Goal: Task Accomplishment & Management: Manage account settings

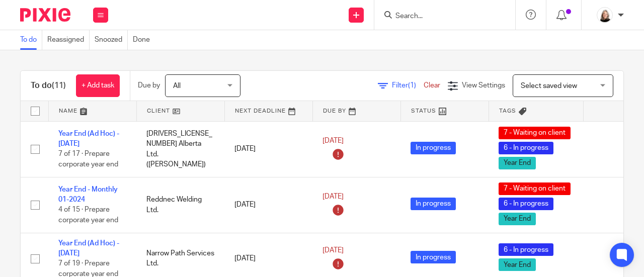
click at [424, 13] on input "Search" at bounding box center [440, 16] width 91 height 9
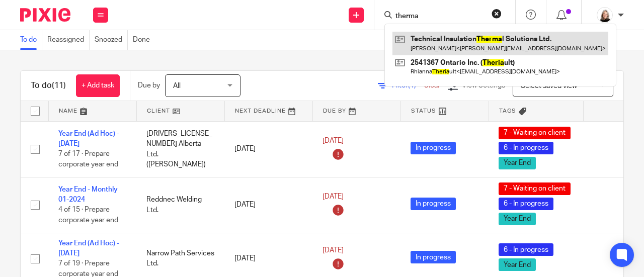
type input "therma"
click at [476, 41] on link at bounding box center [501, 43] width 216 height 23
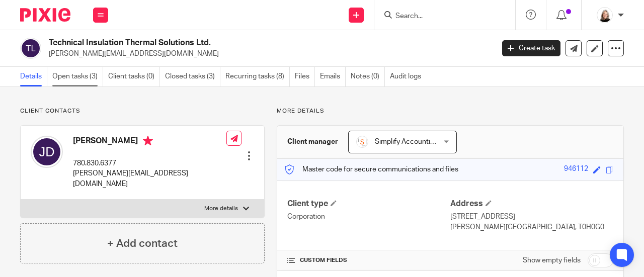
click at [78, 74] on link "Open tasks (3)" at bounding box center [77, 77] width 51 height 20
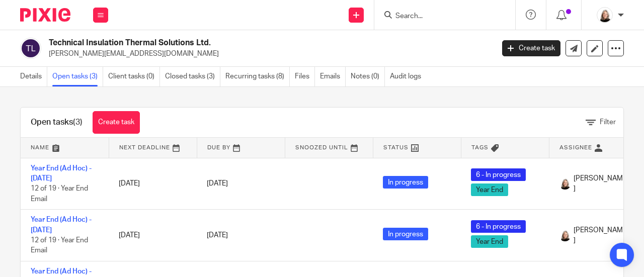
drag, startPoint x: 64, startPoint y: 173, endPoint x: 1, endPoint y: 165, distance: 63.9
click at [1, 165] on div "Open tasks (3) Create task Filter Name Next Deadline Due By Snoozed Until Statu…" at bounding box center [322, 182] width 644 height 190
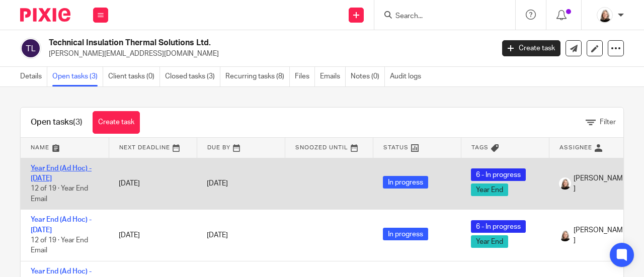
click at [52, 170] on link "Year End (Ad Hoc) - [DATE]" at bounding box center [61, 173] width 61 height 17
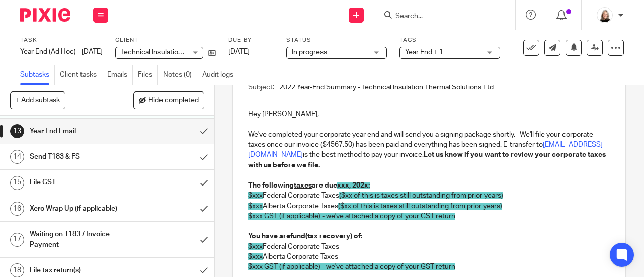
scroll to position [352, 0]
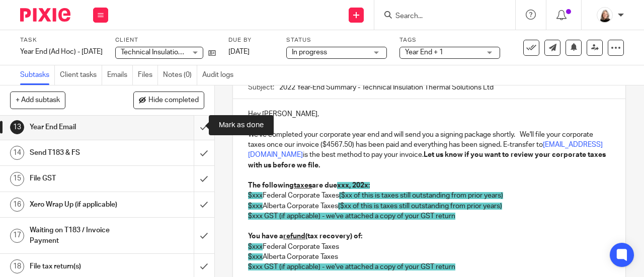
click at [195, 125] on input "submit" at bounding box center [107, 127] width 214 height 25
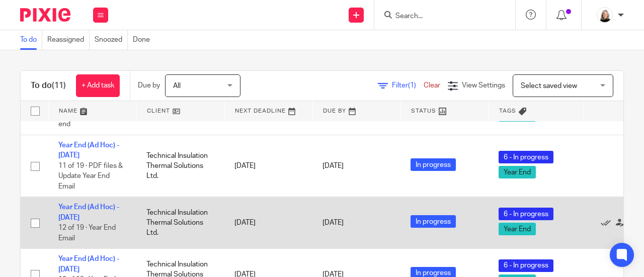
scroll to position [252, 0]
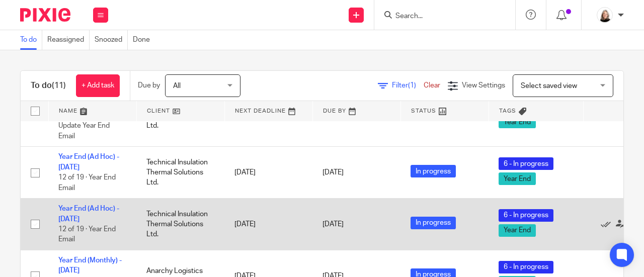
click at [88, 213] on td "Year End (Ad Hoc) - December 2023 12 of 19 · Year End Email" at bounding box center [92, 225] width 88 height 52
click at [101, 216] on link "Year End (Ad Hoc) - December 2023" at bounding box center [88, 213] width 61 height 17
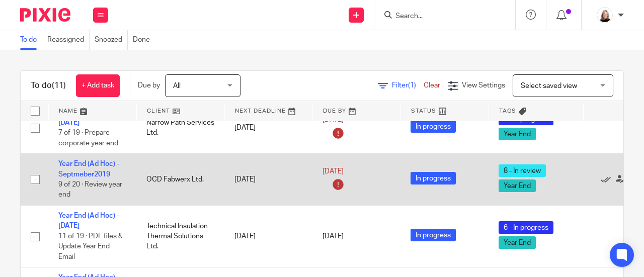
scroll to position [151, 0]
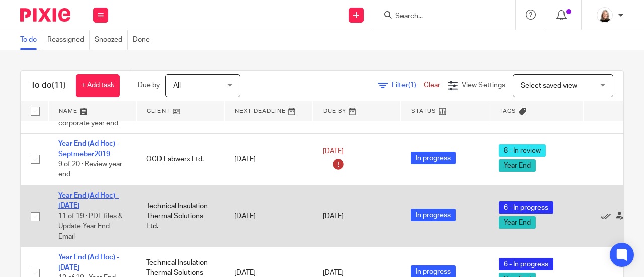
click at [86, 196] on link "Year End (Ad Hoc) - December 2024" at bounding box center [88, 200] width 61 height 17
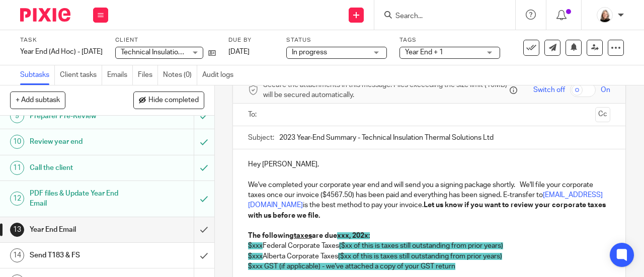
scroll to position [252, 0]
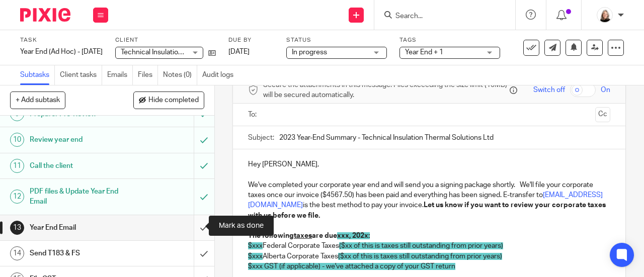
click at [195, 223] on input "submit" at bounding box center [107, 227] width 214 height 25
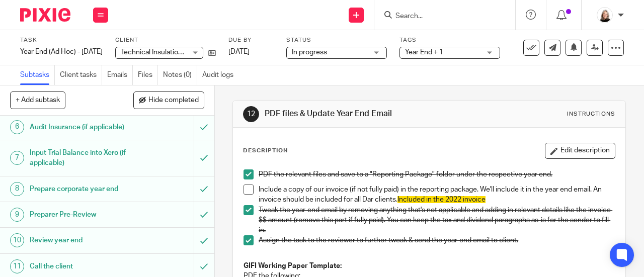
scroll to position [252, 0]
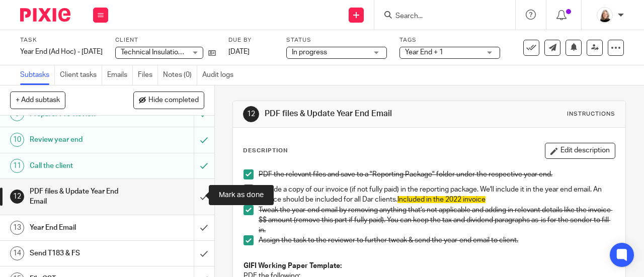
click at [191, 196] on input "submit" at bounding box center [107, 197] width 214 height 36
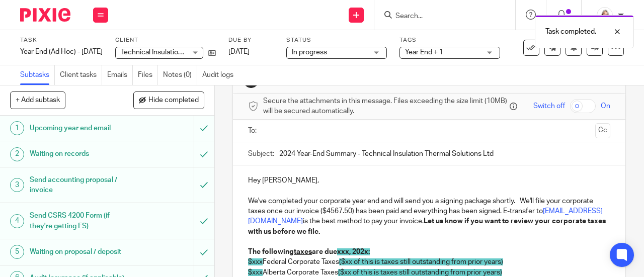
scroll to position [50, 0]
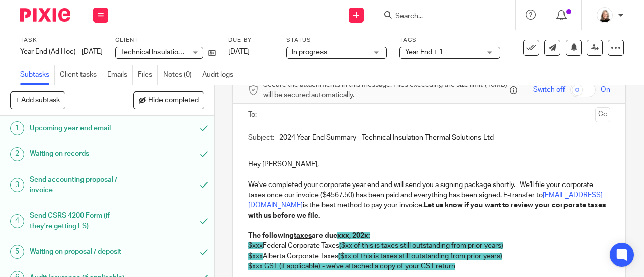
click at [279, 138] on input "2024 Year-End Summary - Technical Insulation Thermal Solutions Ltd" at bounding box center [444, 137] width 331 height 23
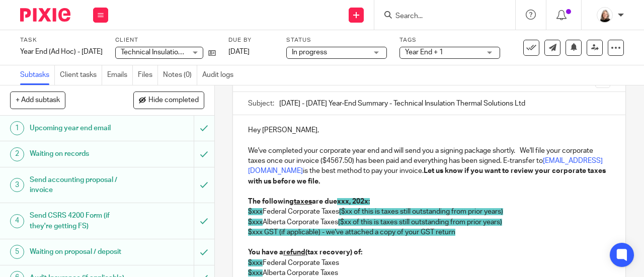
scroll to position [101, 0]
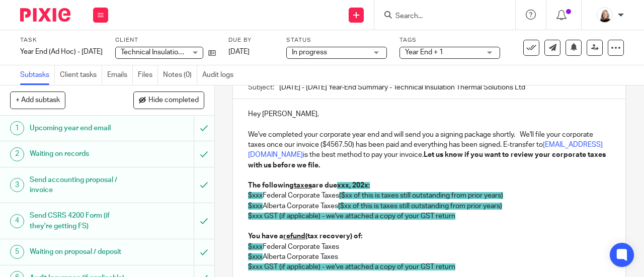
type input "2022 - 2024 Year-End Summary - Technical Insulation Thermal Solutions Ltd"
click at [327, 145] on p "We've completed your corporate year end and will send you a signing package sho…" at bounding box center [429, 150] width 362 height 41
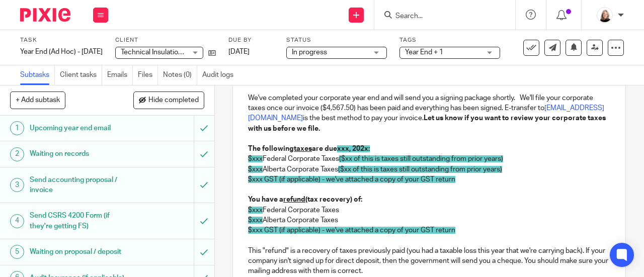
scroll to position [151, 0]
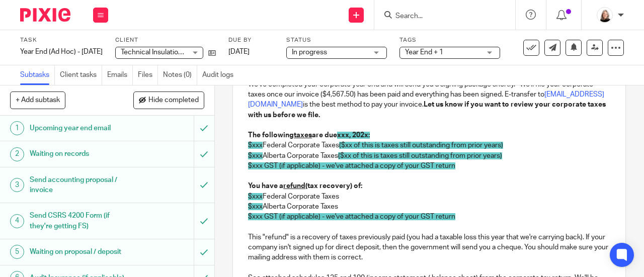
click at [396, 130] on p at bounding box center [429, 125] width 362 height 10
click at [334, 136] on strong "The following taxes are due xxx, 202x:" at bounding box center [309, 135] width 122 height 7
click at [337, 139] on span "xxx, 202x:" at bounding box center [353, 135] width 33 height 7
click at [335, 139] on strong "The following taxes are due xxx, 202x:" at bounding box center [309, 135] width 122 height 7
drag, startPoint x: 334, startPoint y: 140, endPoint x: 368, endPoint y: 141, distance: 33.7
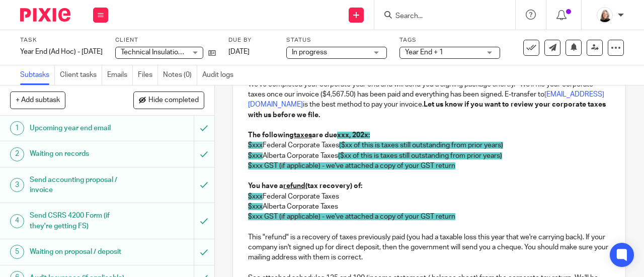
click at [368, 139] on strong "The following taxes are due xxx, 202x:" at bounding box center [309, 135] width 122 height 7
click at [353, 175] on p at bounding box center [429, 176] width 362 height 10
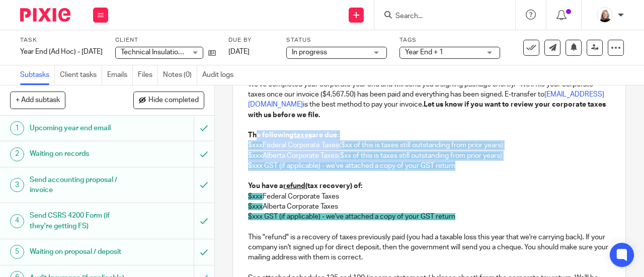
drag, startPoint x: 472, startPoint y: 169, endPoint x: 253, endPoint y: 141, distance: 221.2
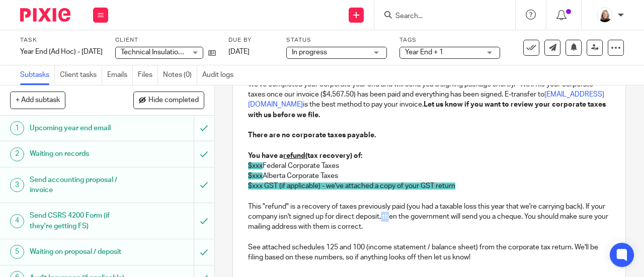
drag, startPoint x: 404, startPoint y: 225, endPoint x: 395, endPoint y: 225, distance: 9.1
click at [395, 225] on p "This "refund" is a recovery of taxes previously paid (you had a taxable loss th…" at bounding box center [429, 217] width 362 height 31
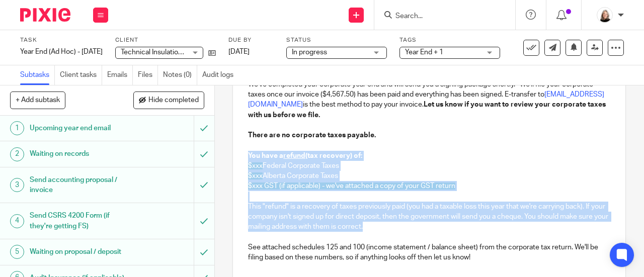
drag, startPoint x: 402, startPoint y: 233, endPoint x: 244, endPoint y: 154, distance: 176.3
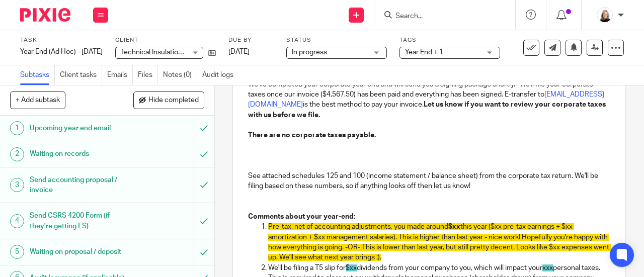
scroll to position [63, 0]
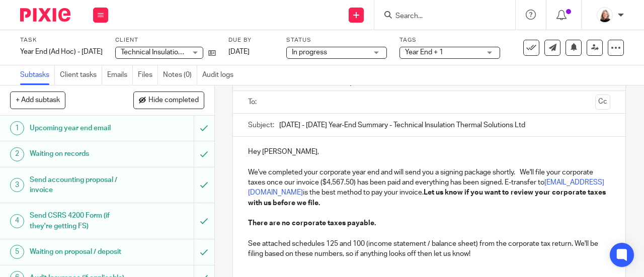
click at [569, 248] on p "See attached schedules 125 and 100 (income statement / balance sheet) from the …" at bounding box center [429, 249] width 362 height 21
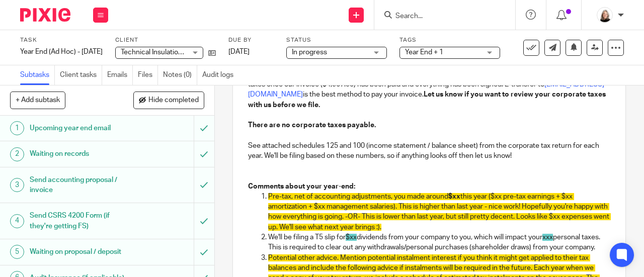
scroll to position [164, 0]
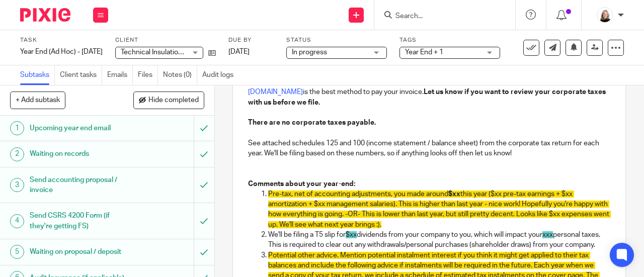
click at [350, 156] on p "See attached schedules 125 and 100 (income statement / balance sheet) from the …" at bounding box center [429, 148] width 362 height 21
click at [329, 169] on p at bounding box center [429, 164] width 362 height 10
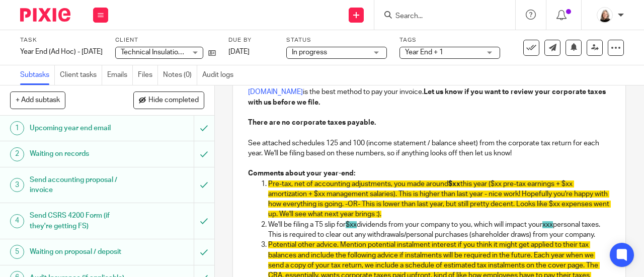
click at [457, 218] on p "Pre-tax, net of accounting adjustments, you made around $xx this year ($xx pre-…" at bounding box center [439, 199] width 342 height 41
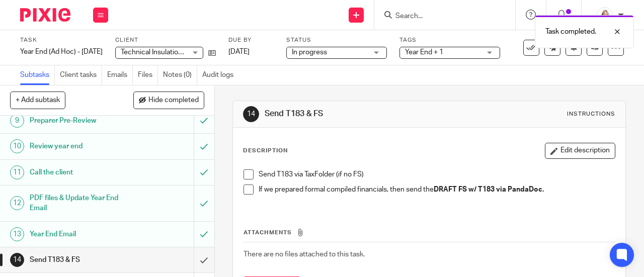
scroll to position [252, 0]
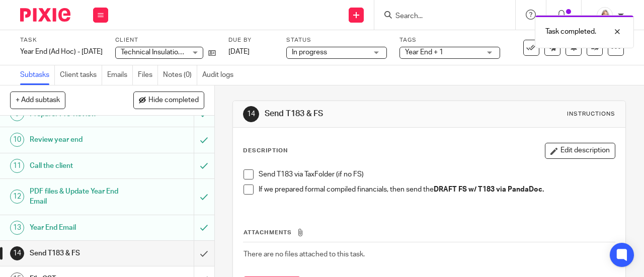
click at [106, 223] on h1 "Year End Email" at bounding box center [81, 228] width 103 height 15
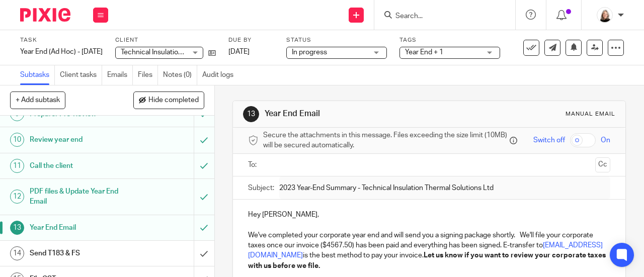
scroll to position [302, 0]
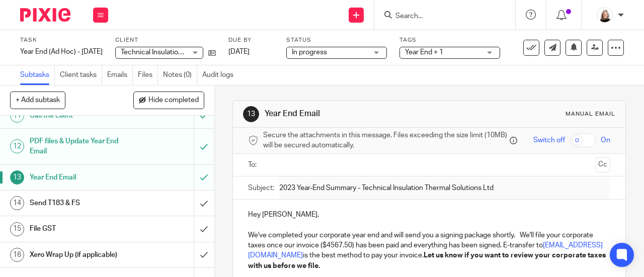
click at [118, 198] on h1 "Send T183 & FS" at bounding box center [81, 203] width 103 height 15
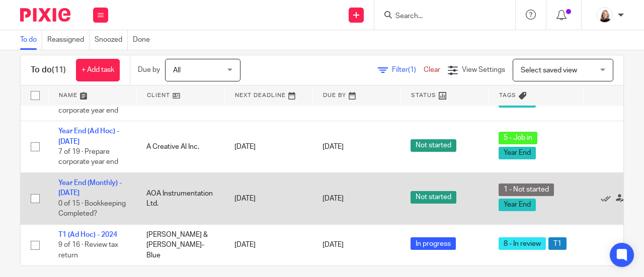
scroll to position [24, 0]
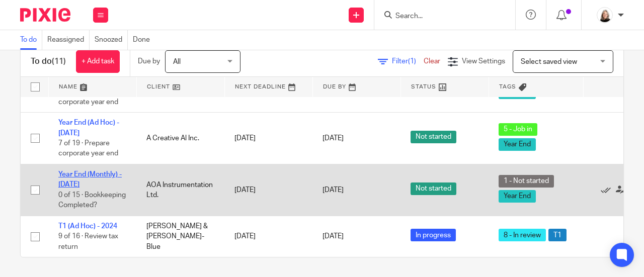
click at [76, 171] on link "Year End (Monthly) - July 2025" at bounding box center [89, 179] width 63 height 17
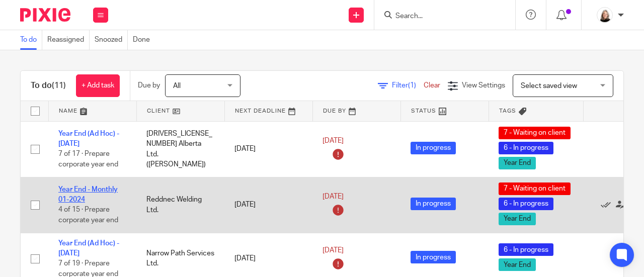
click at [110, 189] on link "Year End - Monthly 01-2024" at bounding box center [87, 194] width 59 height 17
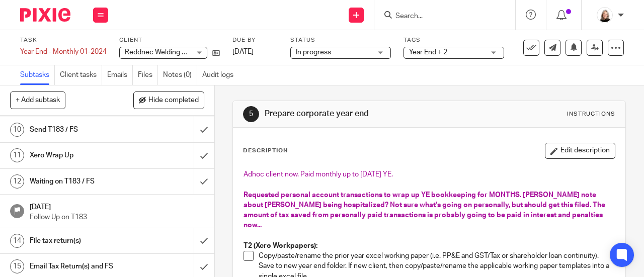
scroll to position [101, 0]
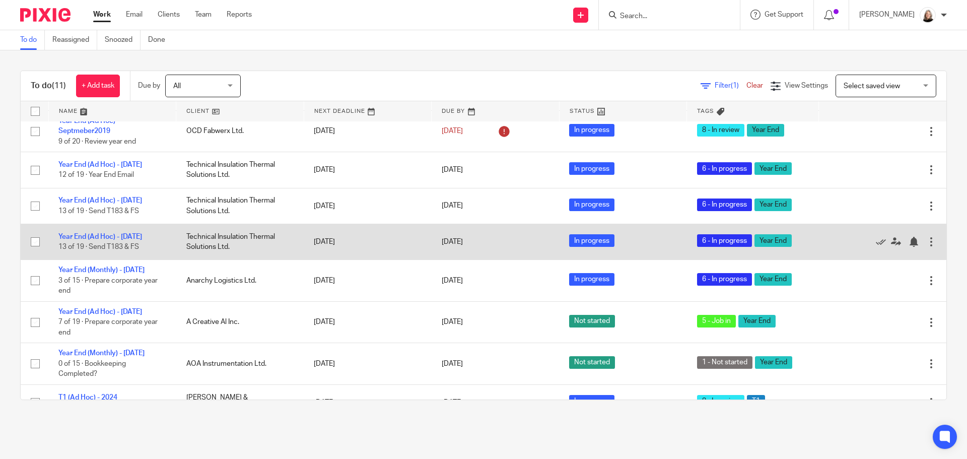
scroll to position [183, 0]
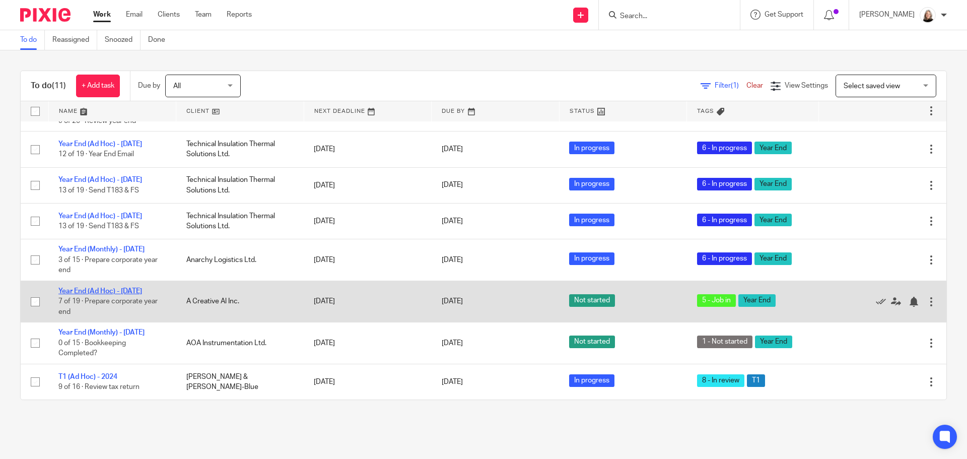
click at [142, 277] on link "Year End (Ad Hoc) - [DATE]" at bounding box center [100, 290] width 84 height 7
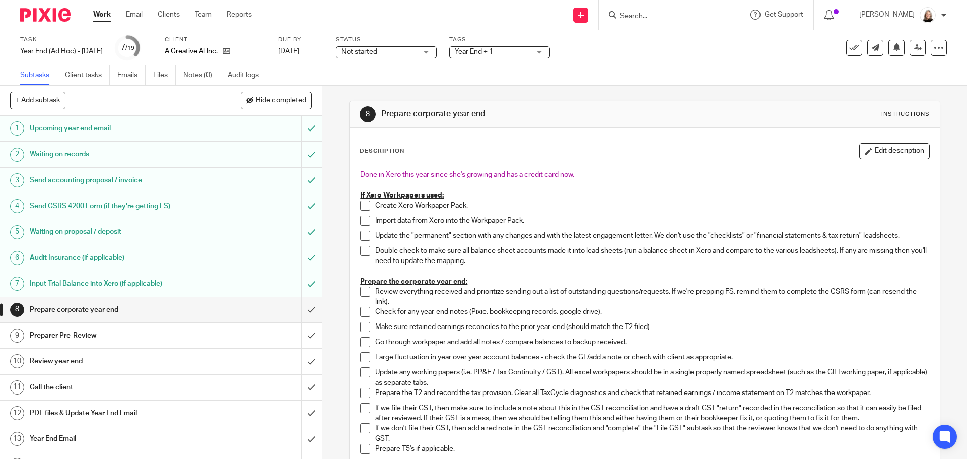
click at [148, 408] on h1 "PDF files & Update Year End Email" at bounding box center [117, 412] width 174 height 15
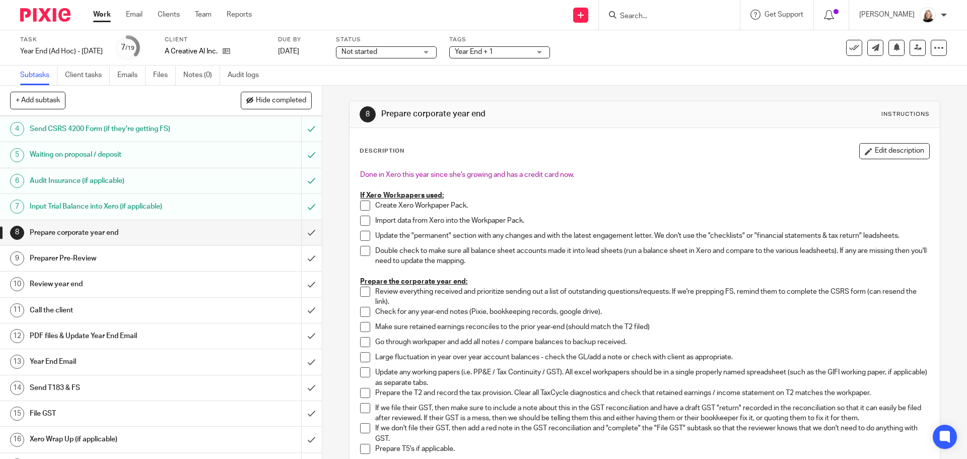
scroll to position [101, 0]
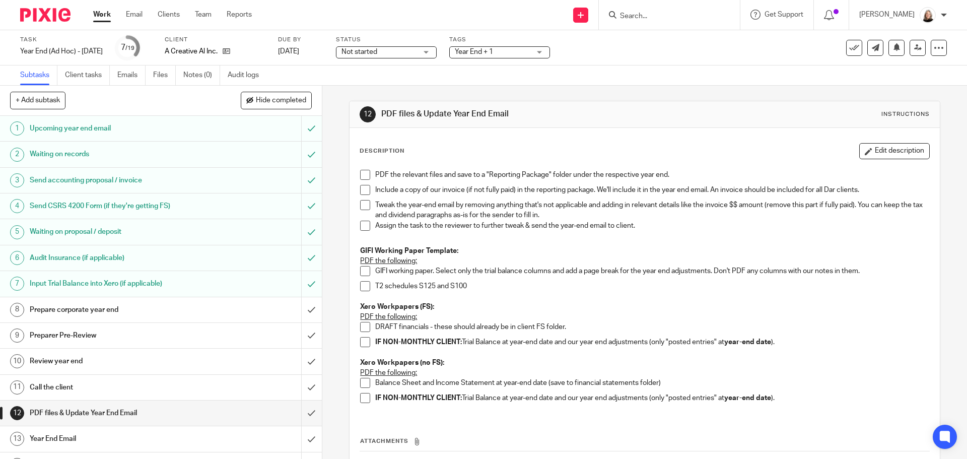
click at [105, 437] on h1 "Year End Email" at bounding box center [117, 438] width 174 height 15
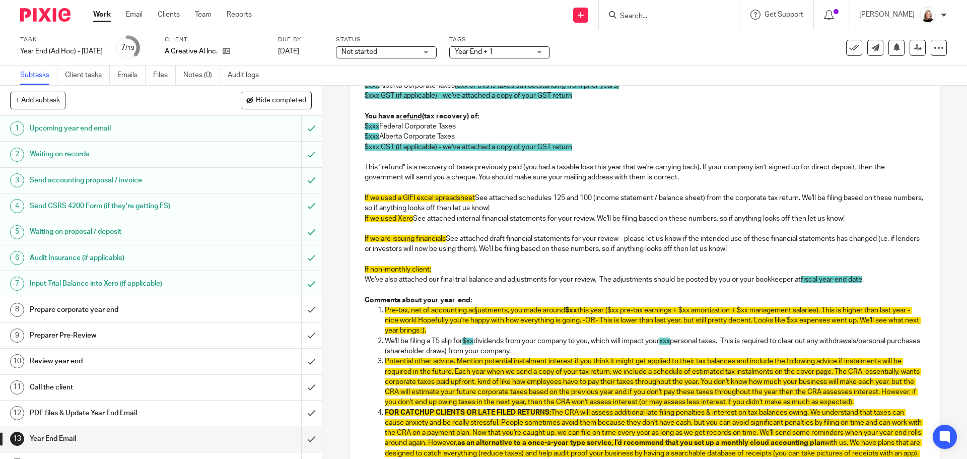
scroll to position [201, 0]
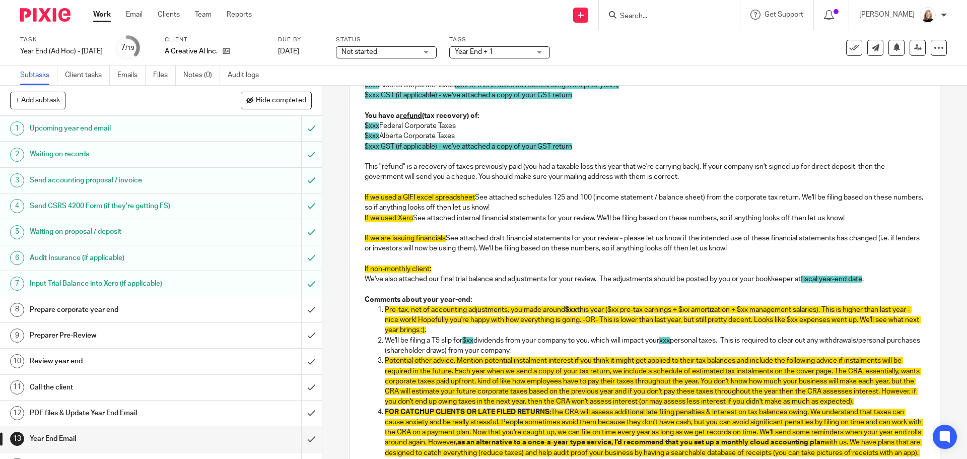
drag, startPoint x: 873, startPoint y: 289, endPoint x: 356, endPoint y: 288, distance: 517.5
click at [356, 288] on div "Alixandra, We've completed your corporate year end and will send you a signing …" at bounding box center [644, 272] width 590 height 548
copy p "We've also attached our final trial balance and adjustments for your review. Th…"
click at [495, 264] on p at bounding box center [643, 259] width 559 height 10
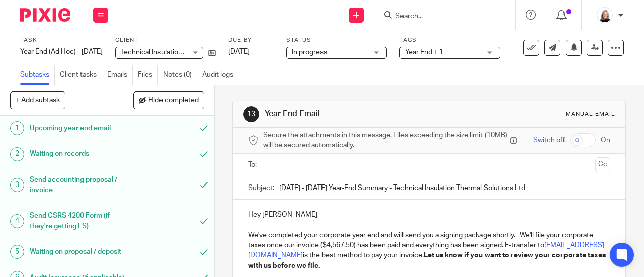
scroll to position [164, 0]
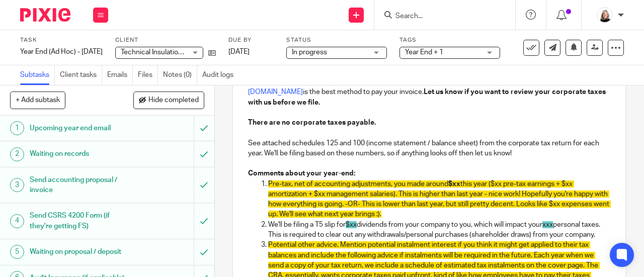
click at [534, 153] on p "See attached schedules 125 and 100 (income statement / balance sheet) from the …" at bounding box center [429, 148] width 362 height 21
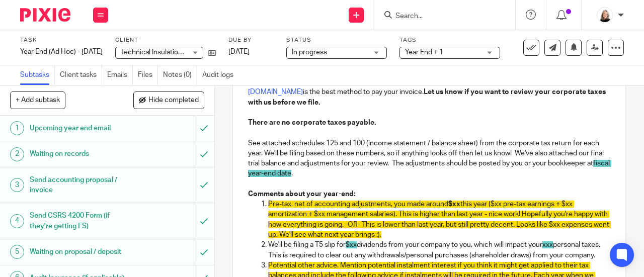
click at [366, 179] on p "See attached schedules 125 and 100 (income statement / balance sheet) from the …" at bounding box center [429, 158] width 362 height 41
drag, startPoint x: 291, startPoint y: 177, endPoint x: 348, endPoint y: 183, distance: 57.3
click at [341, 171] on p "See attached schedules 125 and 100 (income statement / balance sheet) from the …" at bounding box center [429, 158] width 362 height 41
drag, startPoint x: 293, startPoint y: 182, endPoint x: 353, endPoint y: 180, distance: 59.9
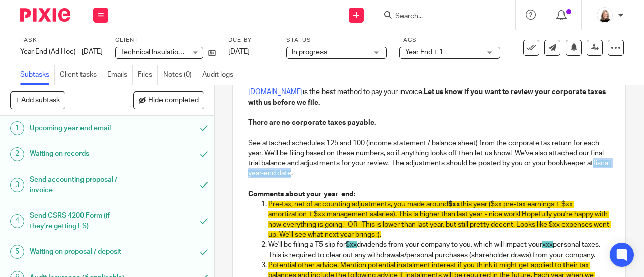
click at [353, 179] on p "See attached schedules 125 and 100 (income statement / balance sheet) from the …" at bounding box center [429, 158] width 362 height 41
drag, startPoint x: 396, startPoint y: 178, endPoint x: 275, endPoint y: 180, distance: 120.9
click at [275, 179] on p "See attached schedules 125 and 100 (income statement / balance sheet) from the …" at bounding box center [429, 158] width 362 height 41
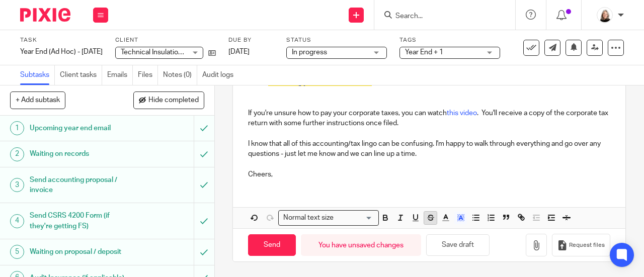
scroll to position [542, 0]
click at [460, 220] on line "button" at bounding box center [461, 220] width 3 height 0
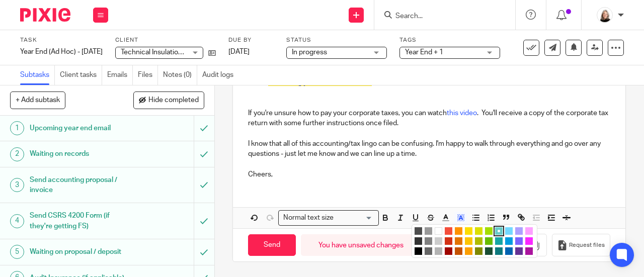
click at [435, 233] on li "color:#FFFFFF" at bounding box center [439, 232] width 8 height 8
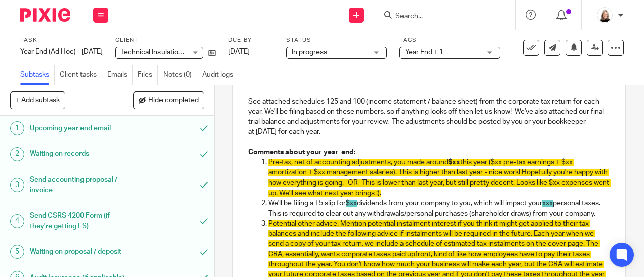
scroll to position [190, 0]
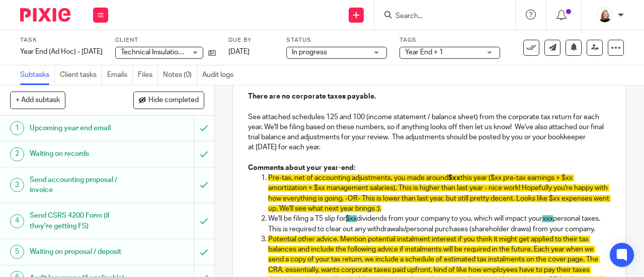
click at [411, 152] on p "See attached schedules 125 and 100 (income statement / balance sheet) from the …" at bounding box center [429, 132] width 362 height 41
drag, startPoint x: 405, startPoint y: 147, endPoint x: 421, endPoint y: 141, distance: 17.0
click at [418, 142] on p "See attached schedules 125 and 100 (income statement / balance sheet) from the …" at bounding box center [429, 132] width 362 height 41
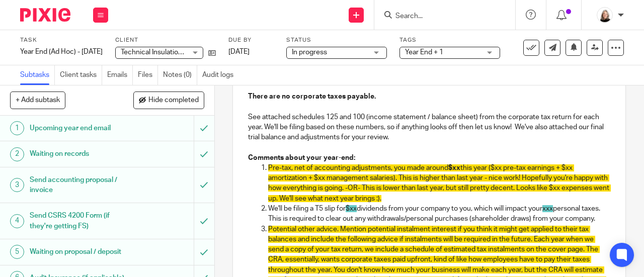
click at [364, 141] on p "See attached schedules 125 and 100 (income statement / balance sheet) from the …" at bounding box center [429, 127] width 362 height 31
click at [439, 153] on p at bounding box center [429, 147] width 362 height 10
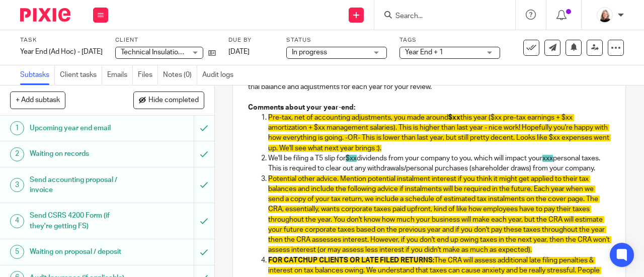
drag, startPoint x: 302, startPoint y: 182, endPoint x: 262, endPoint y: 125, distance: 69.0
click at [262, 125] on ol "Pre-tax, net of accounting adjustments, you made around $xx this year ($xx pre-…" at bounding box center [429, 235] width 362 height 245
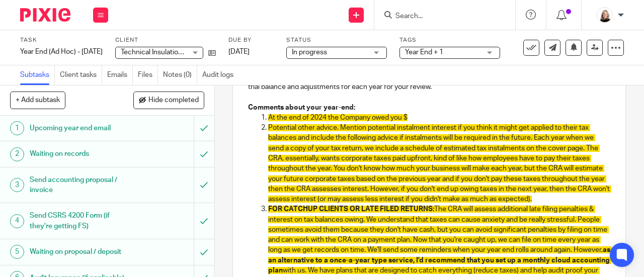
click at [416, 123] on p "At the end of 2024 the Company owed you $" at bounding box center [439, 118] width 342 height 10
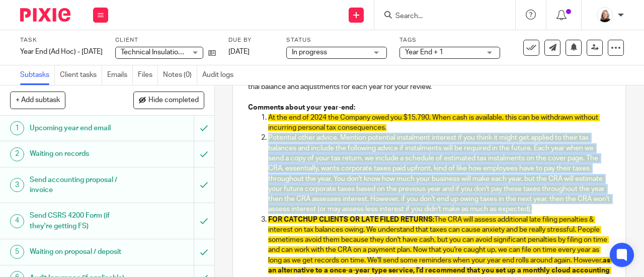
drag, startPoint x: 302, startPoint y: 222, endPoint x: 250, endPoint y: 143, distance: 94.4
click at [250, 143] on ol "At the end of 2024 the Company owed you $15,790. When cash is available, this c…" at bounding box center [429, 215] width 362 height 204
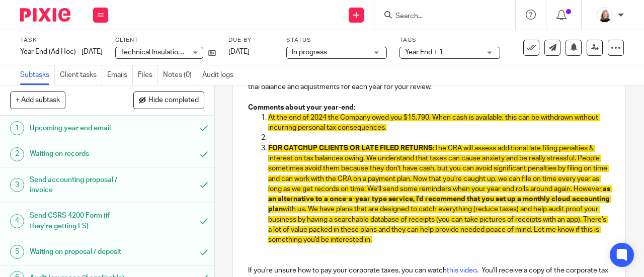
drag, startPoint x: 529, startPoint y: 245, endPoint x: 240, endPoint y: 142, distance: 306.7
click at [240, 142] on div "Hey Justin, We've completed your corporate year end and will send you a signing…" at bounding box center [429, 152] width 393 height 385
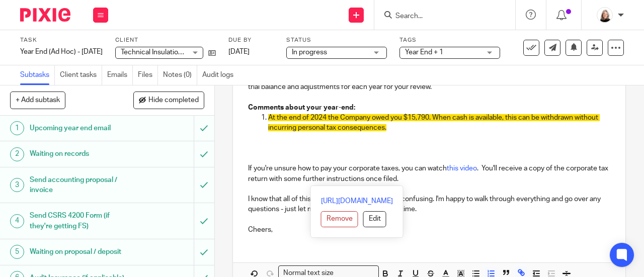
drag, startPoint x: 445, startPoint y: 183, endPoint x: 224, endPoint y: 136, distance: 226.4
click at [224, 136] on div "13 Year End Email Manual email Secure the attachments in this message. Files ex…" at bounding box center [429, 182] width 429 height 192
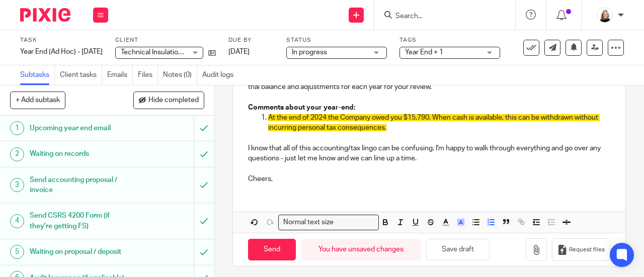
click at [431, 132] on p "At the end of 2024 the Company owed you $15,790. When cash is available, this c…" at bounding box center [439, 123] width 342 height 21
click at [268, 122] on li "At the end of 2024 the Company owed you $15,790. When cash is available, this c…" at bounding box center [439, 123] width 342 height 21
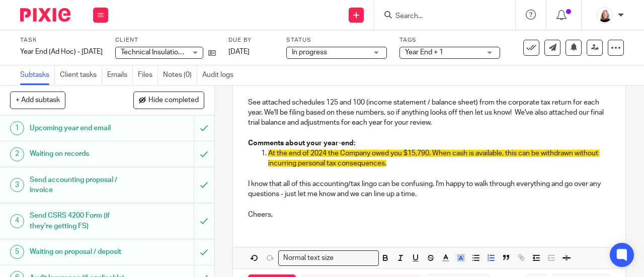
scroll to position [190, 0]
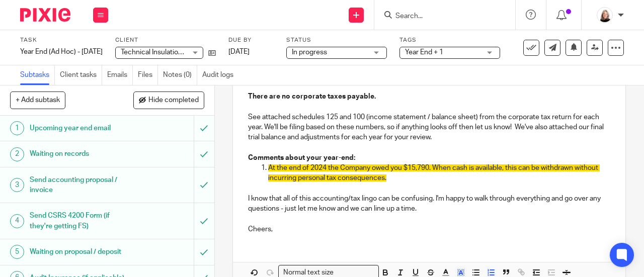
click at [421, 177] on p "At the end of 2024 the Company owed you $15,790. When cash is available, this c…" at bounding box center [439, 173] width 342 height 21
click at [385, 97] on p "There are no corporate taxes payable." at bounding box center [429, 97] width 362 height 10
click at [434, 184] on p "At the end of 2024 the Company owed you $15,790. When cash is available, this c…" at bounding box center [439, 173] width 342 height 21
click at [268, 173] on li "At the end of 2024 the Company owed you $15,790. When cash is available, this c…" at bounding box center [439, 173] width 342 height 21
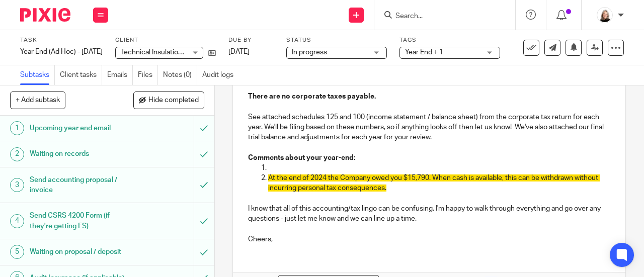
click at [326, 173] on p at bounding box center [439, 168] width 342 height 10
click at [357, 169] on p at bounding box center [439, 168] width 342 height 10
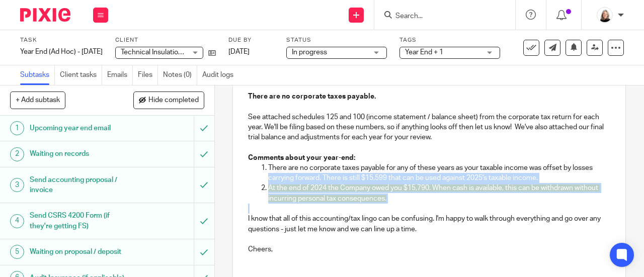
drag, startPoint x: 424, startPoint y: 207, endPoint x: 277, endPoint y: 184, distance: 148.2
click at [257, 184] on div "Hey Justin, We've completed your corporate year end and will send you a signing…" at bounding box center [429, 136] width 393 height 252
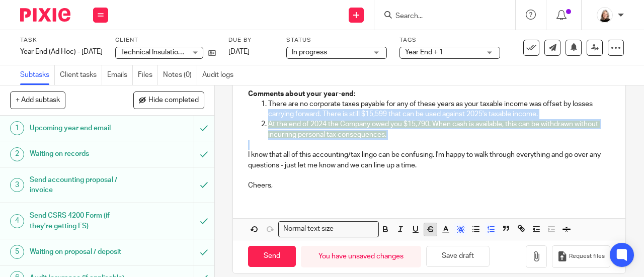
scroll to position [267, 0]
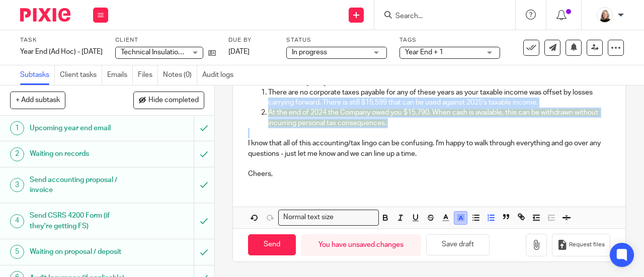
click at [457, 219] on icon "button" at bounding box center [461, 217] width 9 height 9
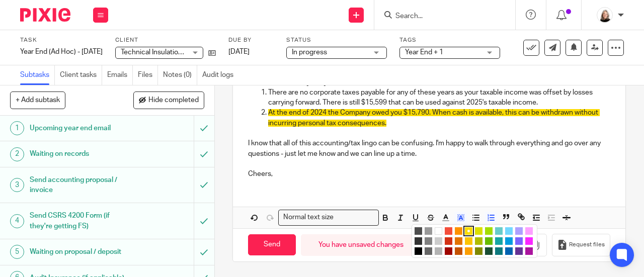
click at [437, 230] on li "color:#FFFFFF" at bounding box center [439, 232] width 8 height 8
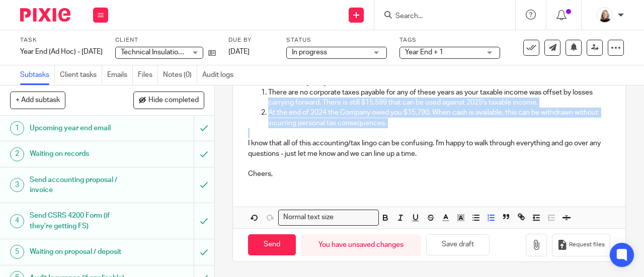
click at [453, 131] on p at bounding box center [429, 133] width 362 height 10
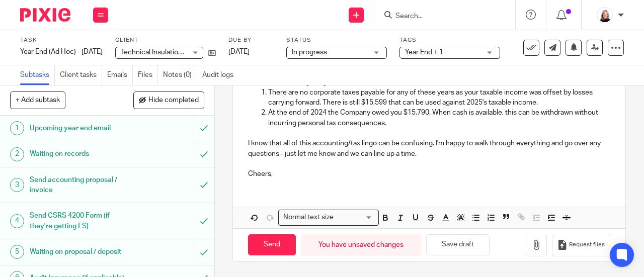
click at [454, 125] on p "At the end of 2024 the Company owed you $15,790. When cash is available, this c…" at bounding box center [439, 118] width 342 height 21
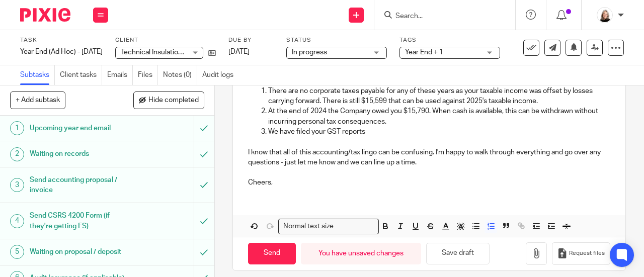
click at [412, 126] on p "At the end of 2024 the Company owed you $15,790. When cash is available, this c…" at bounding box center [439, 116] width 342 height 21
click at [375, 136] on p "We have filed your GST reports" at bounding box center [439, 132] width 342 height 10
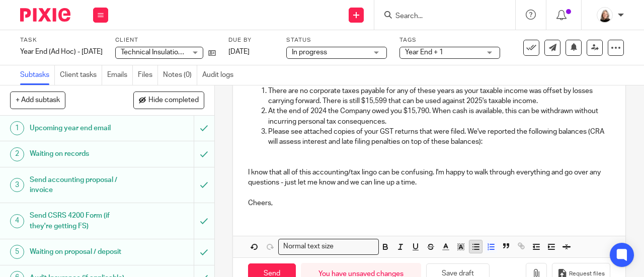
click at [474, 251] on icon "button" at bounding box center [476, 247] width 9 height 9
click at [487, 247] on icon "button" at bounding box center [491, 247] width 9 height 9
click at [288, 135] on p "Please see attached copies of your GST returns that were filed. We've reported …" at bounding box center [449, 137] width 322 height 21
click at [290, 156] on p at bounding box center [449, 153] width 322 height 10
click at [476, 251] on icon "button" at bounding box center [476, 247] width 9 height 9
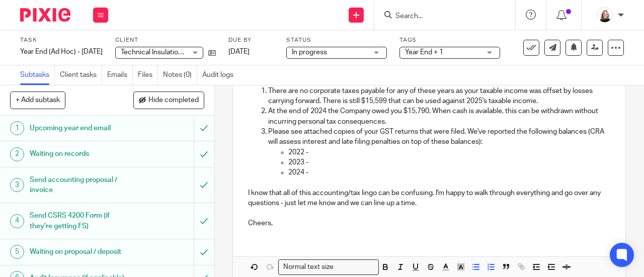
click at [324, 163] on p "2023 -" at bounding box center [449, 163] width 322 height 10
click at [324, 175] on p "2024 -" at bounding box center [449, 173] width 322 height 10
click at [316, 165] on p "2023 -" at bounding box center [449, 163] width 322 height 10
click at [328, 158] on p "2022 -" at bounding box center [449, 153] width 322 height 10
click at [354, 178] on p "2024 - $1,000" at bounding box center [449, 173] width 322 height 10
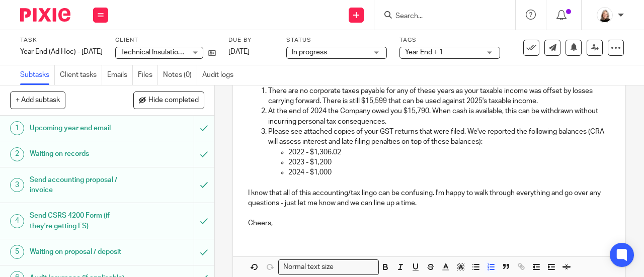
click at [561, 133] on p "Please see attached copies of your GST returns that were filed. We've reported …" at bounding box center [439, 137] width 342 height 21
drag, startPoint x: 556, startPoint y: 136, endPoint x: 585, endPoint y: 136, distance: 28.7
click at [585, 136] on p "Please see attached copies of your GST returns that were filed. We've reported …" at bounding box center [439, 137] width 342 height 21
click at [363, 154] on p "2022 - $1,306.02" at bounding box center [449, 153] width 322 height 10
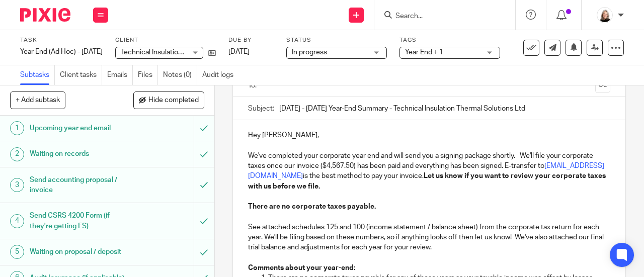
scroll to position [65, 0]
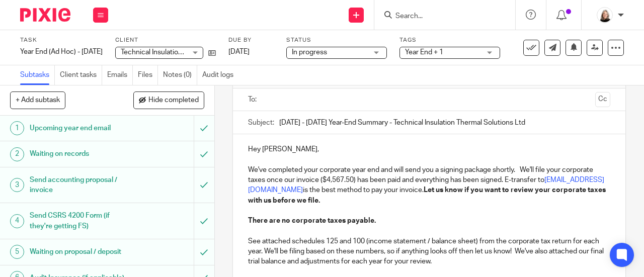
click at [294, 100] on input "text" at bounding box center [429, 100] width 325 height 12
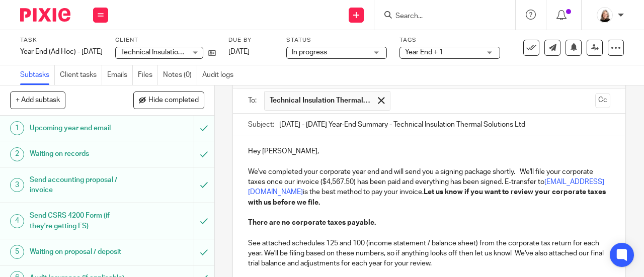
click at [416, 102] on input "text" at bounding box center [494, 101] width 196 height 20
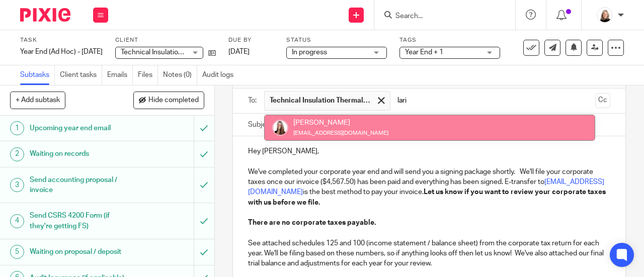
type input "lari"
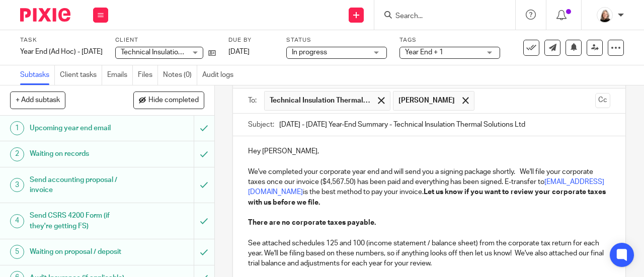
click at [486, 107] on input "text" at bounding box center [536, 101] width 112 height 20
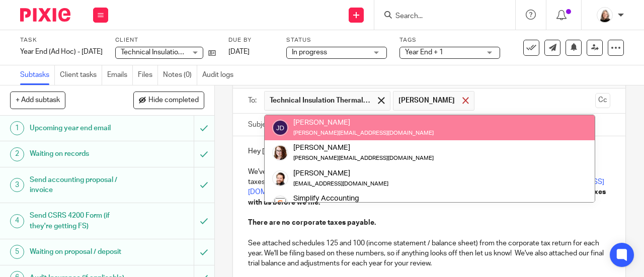
click at [463, 104] on span at bounding box center [466, 100] width 7 height 7
click at [453, 105] on input "text" at bounding box center [494, 101] width 196 height 20
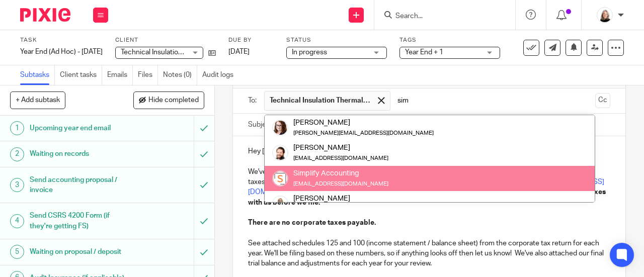
type input "sim"
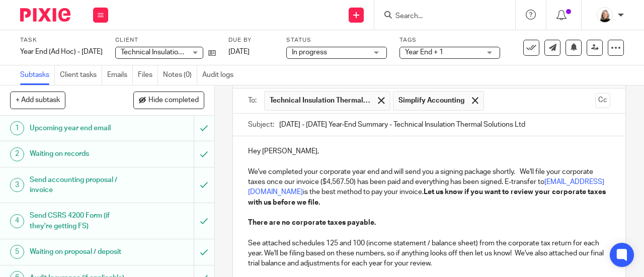
click at [507, 104] on input "text" at bounding box center [540, 101] width 102 height 20
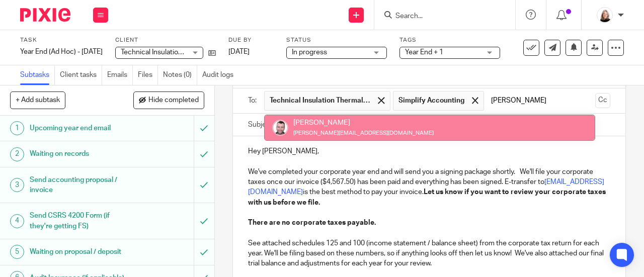
type input "shaw"
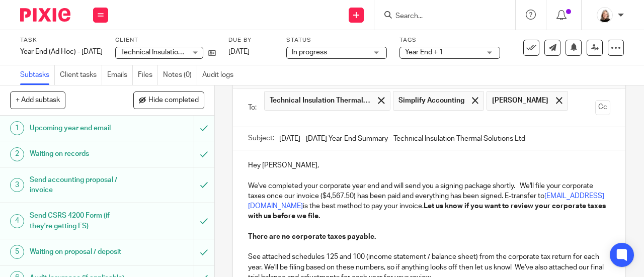
click at [495, 117] on input "text" at bounding box center [429, 119] width 325 height 12
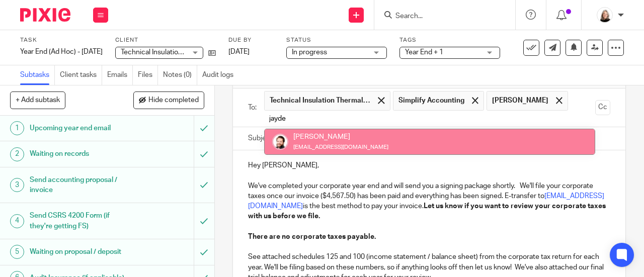
type input "jayde"
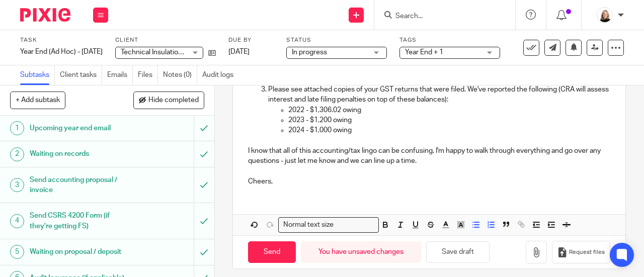
scroll to position [341, 0]
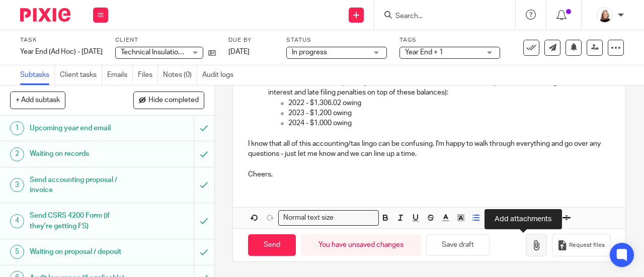
click at [532, 243] on icon "button" at bounding box center [537, 246] width 10 height 10
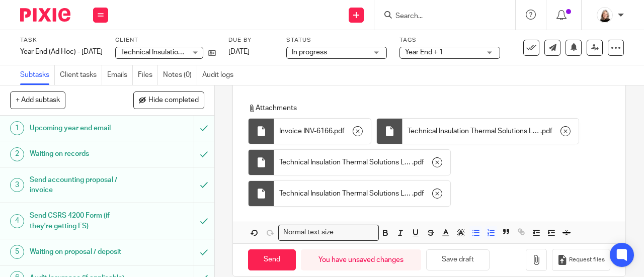
scroll to position [461, 0]
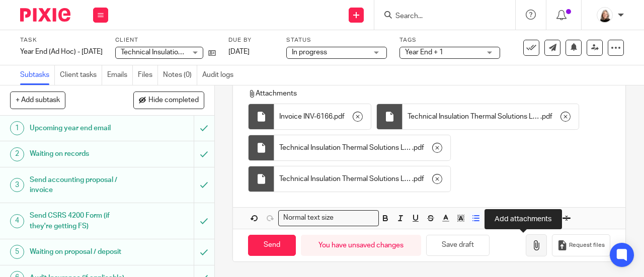
click at [532, 248] on icon "button" at bounding box center [537, 246] width 10 height 10
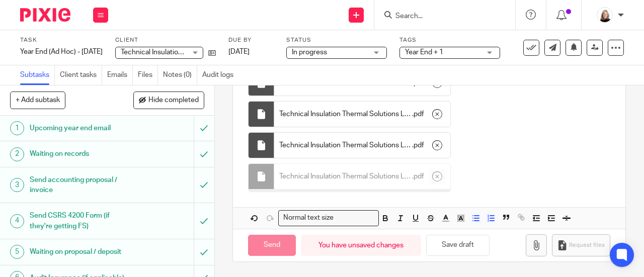
scroll to position [557, 0]
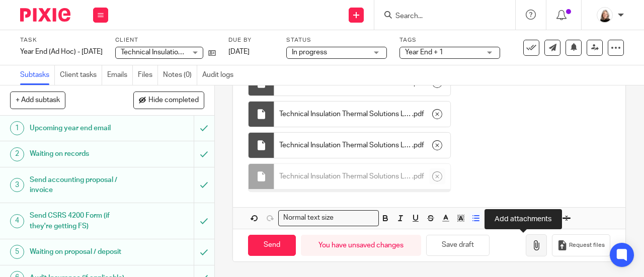
click at [526, 251] on button "button" at bounding box center [536, 246] width 21 height 23
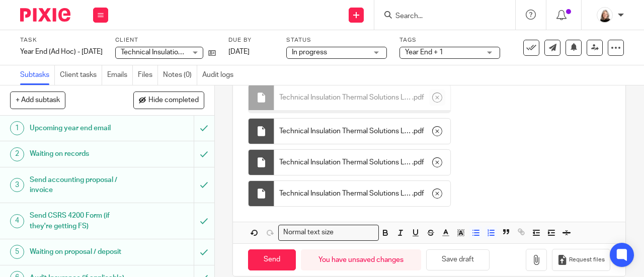
scroll to position [650, 0]
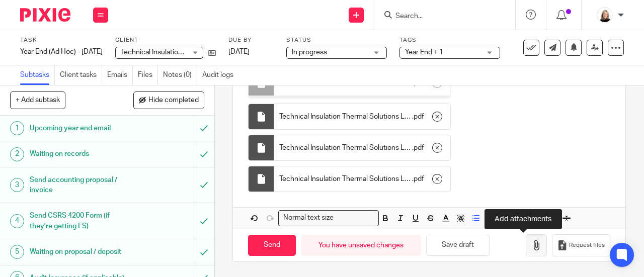
click at [532, 249] on icon "button" at bounding box center [537, 246] width 10 height 10
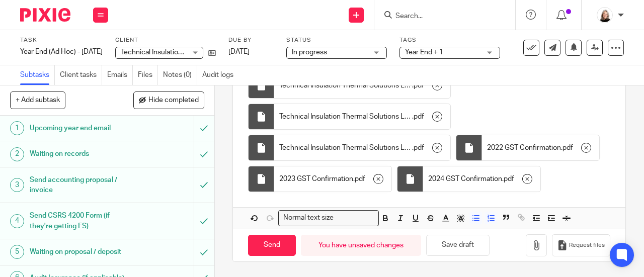
scroll to position [701, 0]
click at [526, 257] on button "button" at bounding box center [536, 246] width 21 height 23
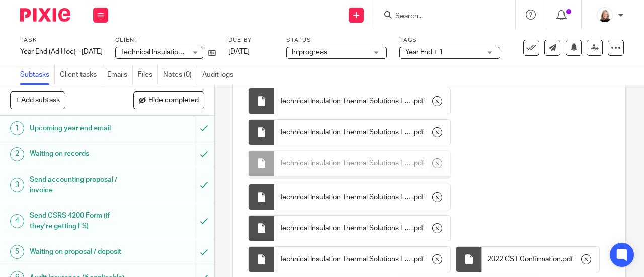
scroll to position [550, 0]
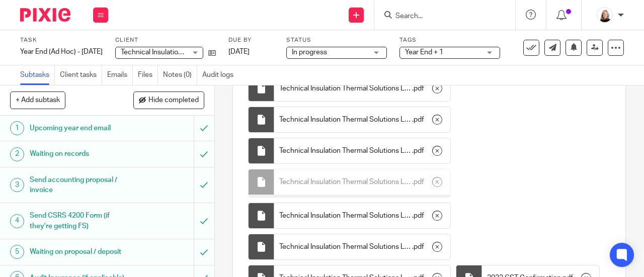
drag, startPoint x: 385, startPoint y: 187, endPoint x: 560, endPoint y: 168, distance: 176.2
click at [560, 168] on div "Attachments Invoice INV-6166 . pdf Technical Insulation Thermal Solutions Ltd. …" at bounding box center [428, 178] width 360 height 361
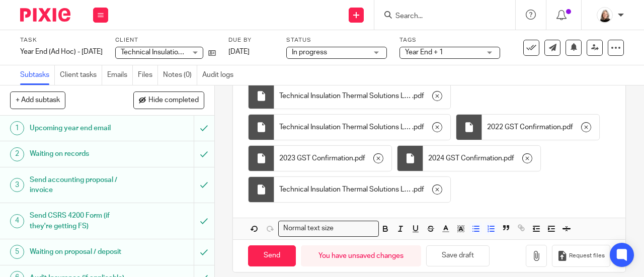
scroll to position [743, 0]
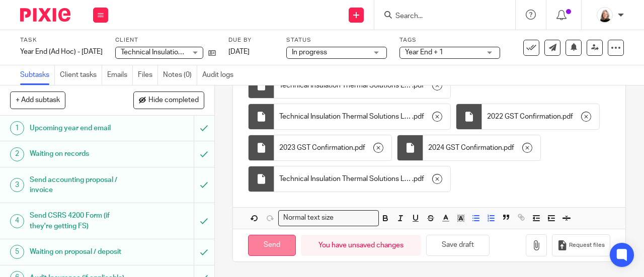
click at [278, 247] on input "Send" at bounding box center [272, 246] width 48 height 22
type input "Sent"
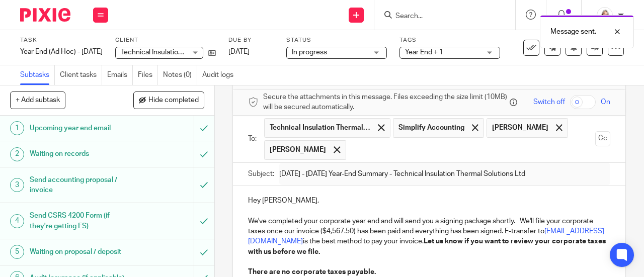
scroll to position [0, 0]
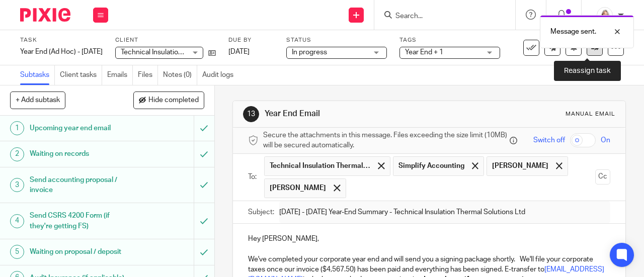
click at [587, 53] on link at bounding box center [595, 48] width 16 height 16
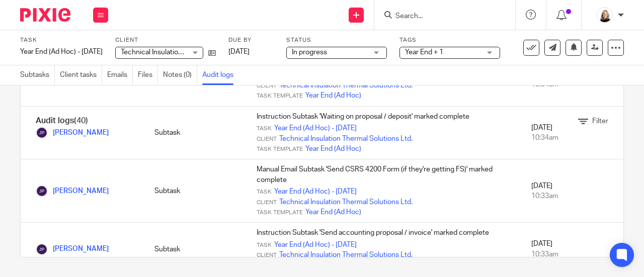
scroll to position [906, 0]
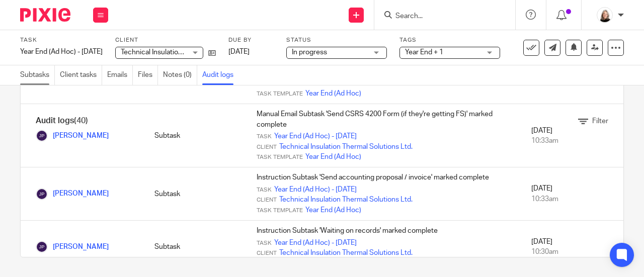
click at [33, 76] on link "Subtasks" at bounding box center [37, 75] width 35 height 20
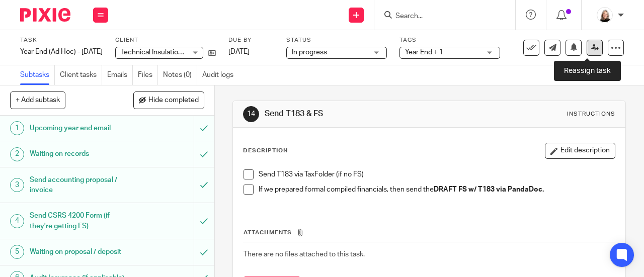
click at [587, 47] on link at bounding box center [595, 48] width 16 height 16
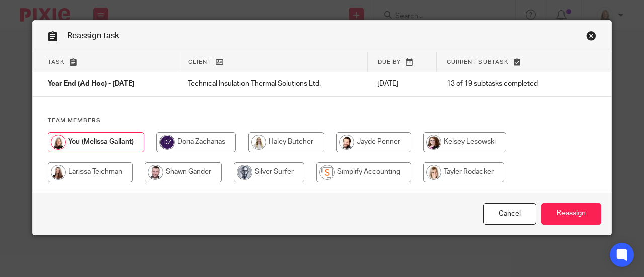
click at [334, 176] on input "radio" at bounding box center [364, 173] width 95 height 20
radio input "true"
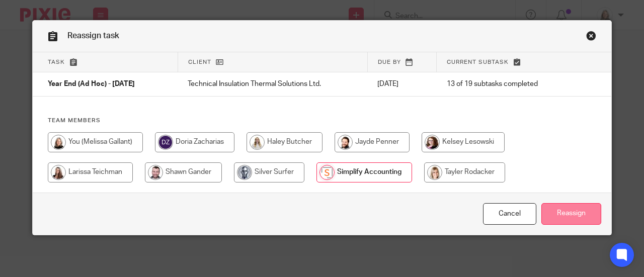
click at [554, 211] on input "Reassign" at bounding box center [572, 214] width 60 height 22
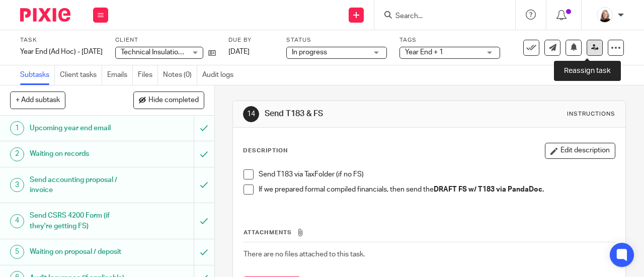
click at [587, 42] on link at bounding box center [595, 48] width 16 height 16
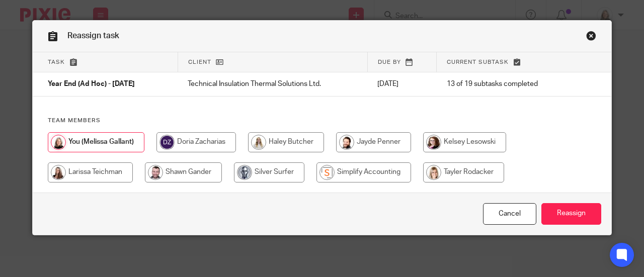
click at [362, 168] on input "radio" at bounding box center [364, 173] width 95 height 20
radio input "true"
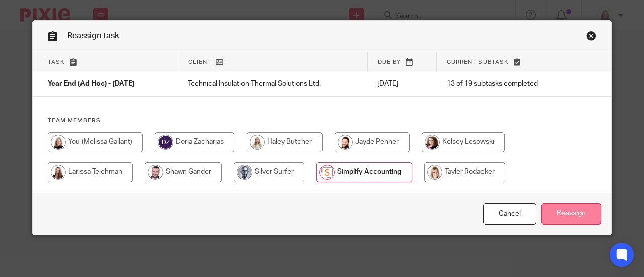
click at [575, 214] on input "Reassign" at bounding box center [572, 214] width 60 height 22
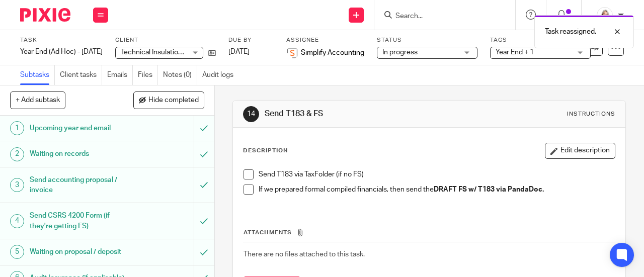
click at [55, 19] on img at bounding box center [45, 15] width 50 height 14
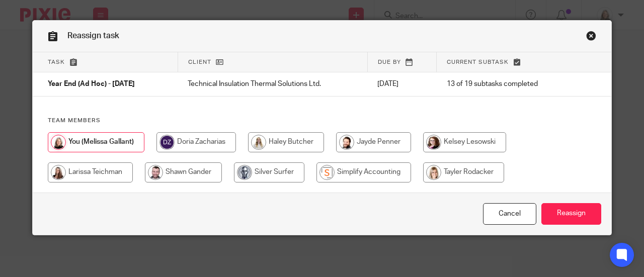
click at [378, 170] on input "radio" at bounding box center [364, 173] width 95 height 20
radio input "true"
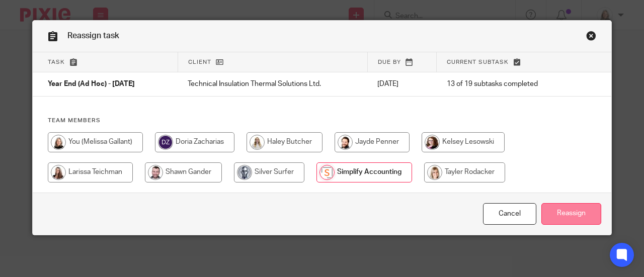
click at [563, 211] on input "Reassign" at bounding box center [572, 214] width 60 height 22
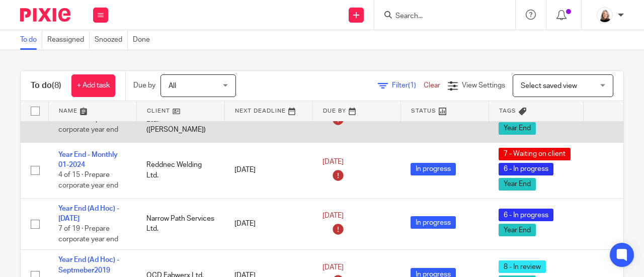
scroll to position [50, 0]
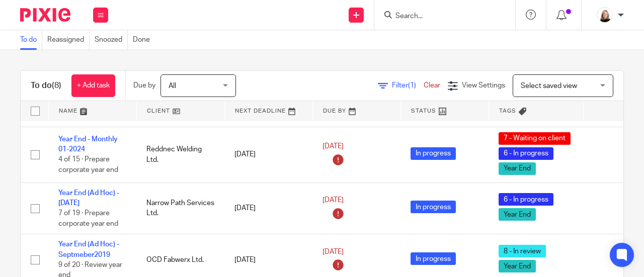
click at [453, 24] on div at bounding box center [445, 15] width 141 height 30
click at [453, 15] on input "Search" at bounding box center [440, 16] width 91 height 9
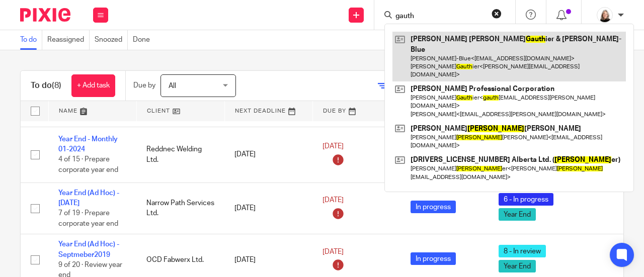
type input "gauth"
click at [504, 44] on link at bounding box center [510, 57] width 234 height 50
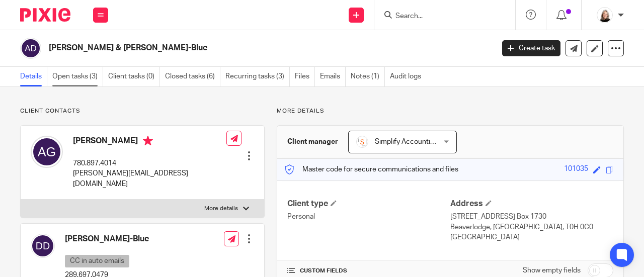
click at [76, 78] on link "Open tasks (3)" at bounding box center [77, 77] width 51 height 20
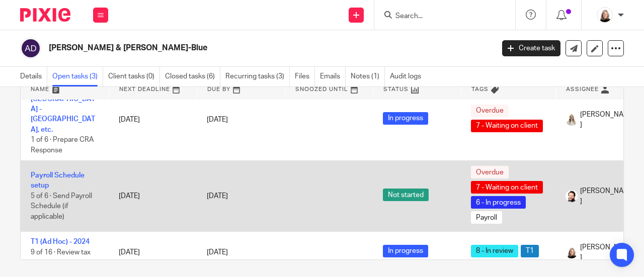
scroll to position [61, 0]
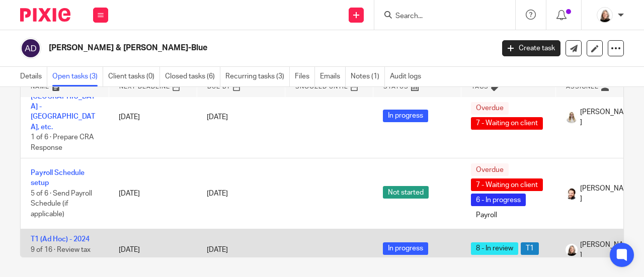
click at [75, 230] on td "T1 (Ad Hoc) - 2024 9 of 16 · Review tax return" at bounding box center [65, 250] width 88 height 41
click at [76, 236] on link "T1 (Ad Hoc) - 2024" at bounding box center [60, 239] width 59 height 7
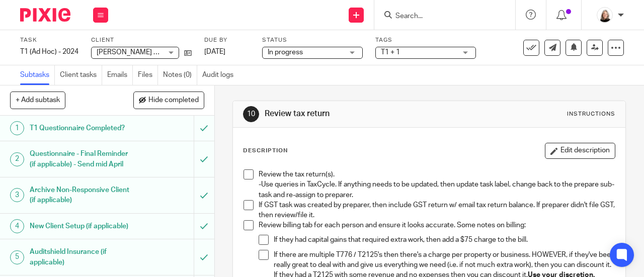
click at [160, 55] on span "Adrienne Denise Gauthier & Devon Deschamps-Blue" at bounding box center [164, 52] width 135 height 7
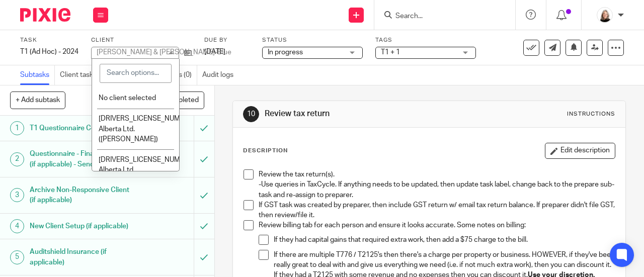
click at [190, 28] on div "Send new email Create task Add client Request signature Get Support Contact via…" at bounding box center [381, 15] width 526 height 30
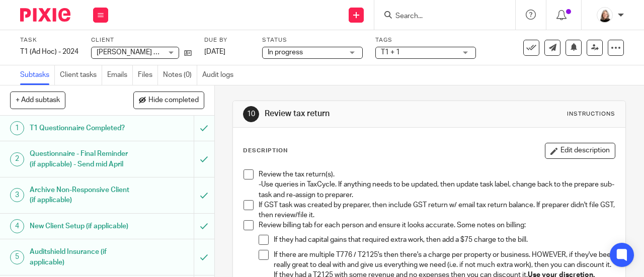
scroll to position [50, 0]
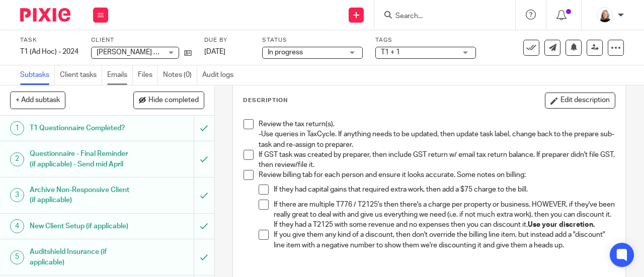
click at [116, 73] on link "Emails" at bounding box center [120, 75] width 26 height 20
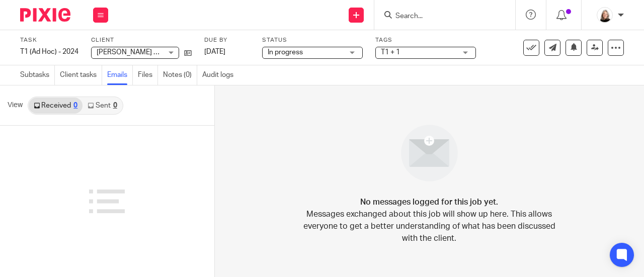
click at [110, 107] on link "Sent 0" at bounding box center [102, 106] width 39 height 16
click at [429, 20] on input "Search" at bounding box center [440, 16] width 91 height 9
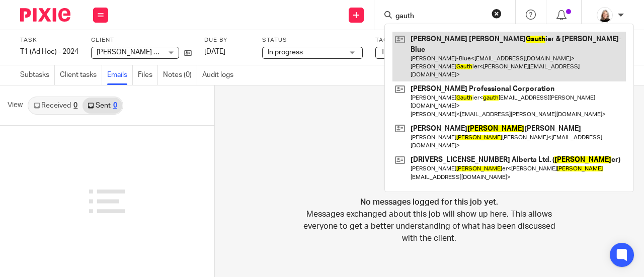
type input "gauth"
click at [470, 53] on link at bounding box center [510, 57] width 234 height 50
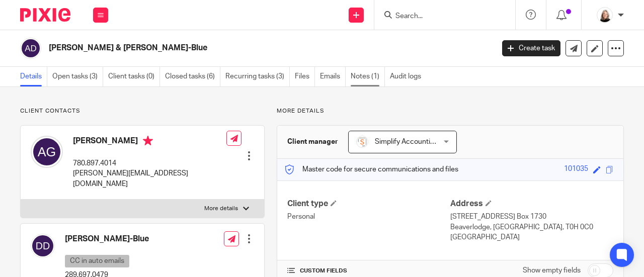
click at [377, 82] on link "Notes (1)" at bounding box center [368, 77] width 34 height 20
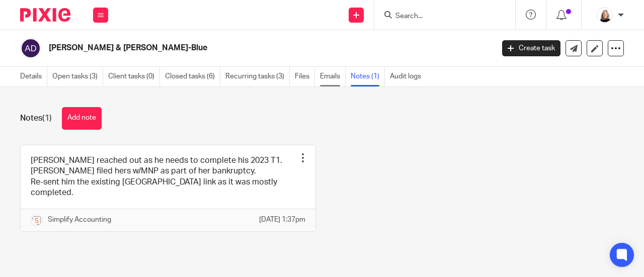
click at [320, 77] on link "Emails" at bounding box center [333, 77] width 26 height 20
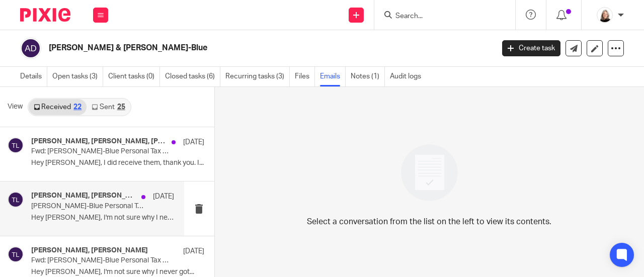
click at [129, 210] on p "[PERSON_NAME]-Blue Personal Tax Followup" at bounding box center [88, 206] width 114 height 9
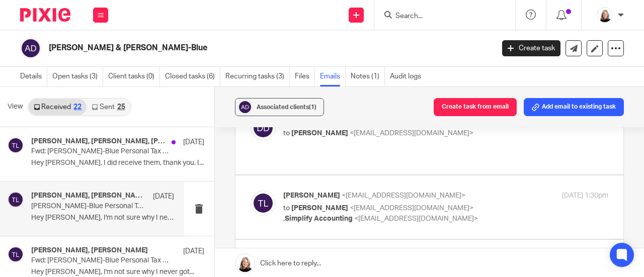
scroll to position [151, 0]
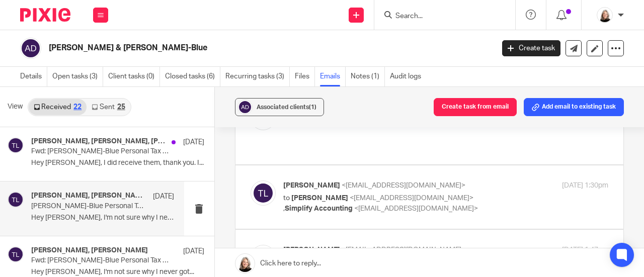
click at [354, 195] on label at bounding box center [430, 198] width 388 height 64
click at [251, 181] on input "checkbox" at bounding box center [250, 180] width 1 height 1
checkbox input "true"
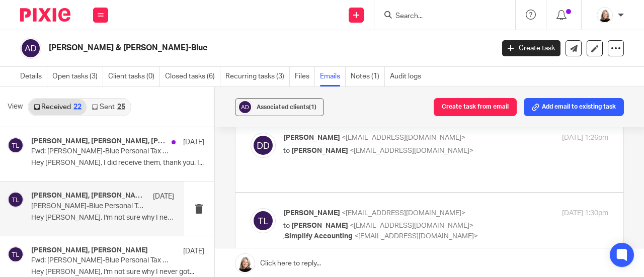
scroll to position [101, 0]
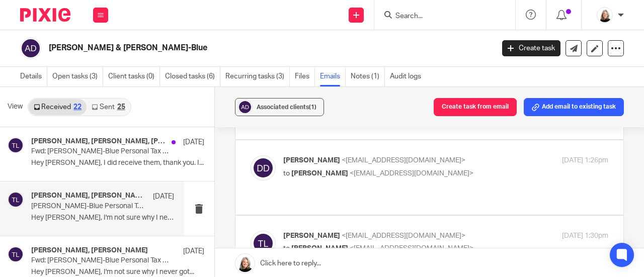
click at [353, 176] on div "[PERSON_NAME] <[EMAIL_ADDRESS][DOMAIN_NAME]> to [PERSON_NAME] <[EMAIL_ADDRESS][…" at bounding box center [430, 178] width 358 height 44
click at [352, 156] on div "[PERSON_NAME] <[EMAIL_ADDRESS][DOMAIN_NAME]> to [PERSON_NAME] <[EMAIL_ADDRESS][…" at bounding box center [391, 167] width 217 height 23
checkbox input "true"
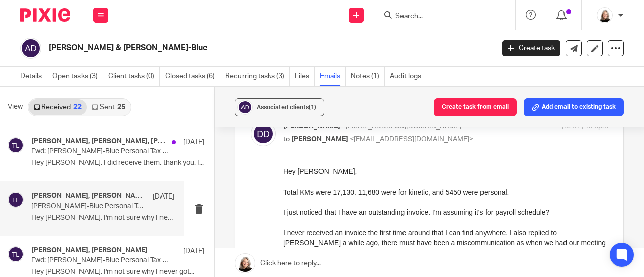
scroll to position [151, 0]
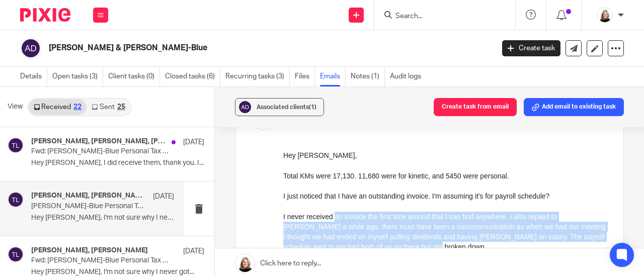
drag, startPoint x: 332, startPoint y: 221, endPoint x: 460, endPoint y: 247, distance: 129.9
click at [460, 247] on div "I never received an invoice the first time around that I can find anywhere. I a…" at bounding box center [445, 232] width 325 height 41
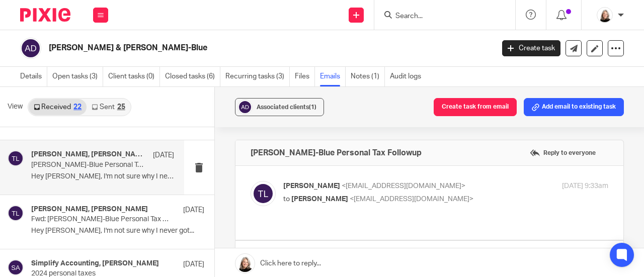
scroll to position [101, 0]
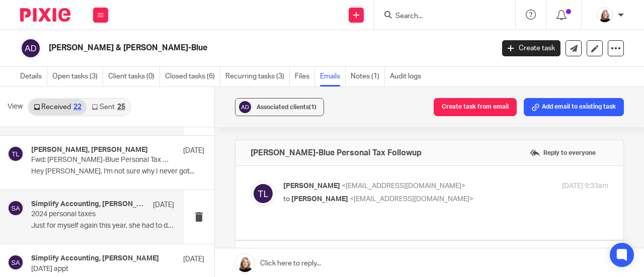
click at [103, 218] on div "Simplify Accounting, Devon Deschamps Aug 6 2024 personal taxes Just for myself …" at bounding box center [102, 217] width 143 height 34
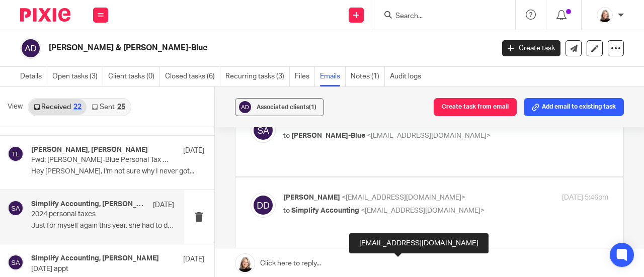
scroll to position [62, 0]
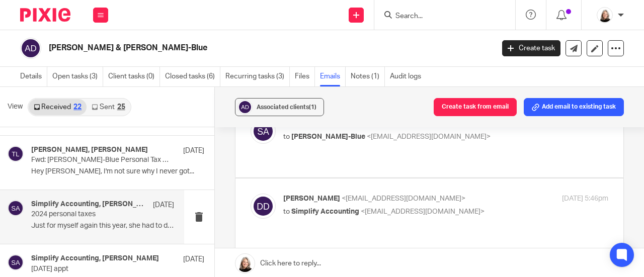
click at [394, 207] on div "Devon Deschamps <devon.deschamps93@gmail.com> to Simplify Accounting <info@simp…" at bounding box center [445, 206] width 325 height 25
checkbox input "true"
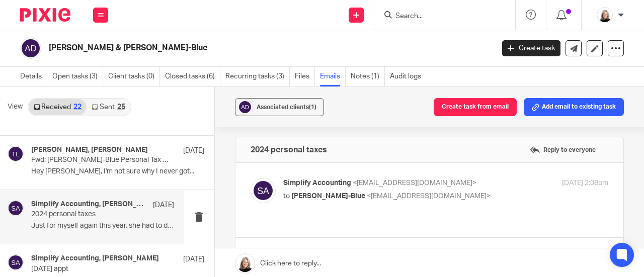
scroll to position [0, 0]
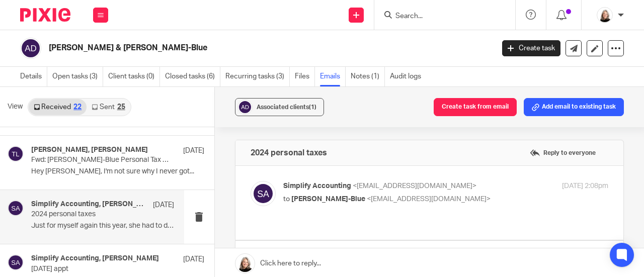
click at [395, 194] on p "to Devon Deschamps-Blue <devon.deschamps93@gmail.com>" at bounding box center [391, 199] width 217 height 11
checkbox input "true"
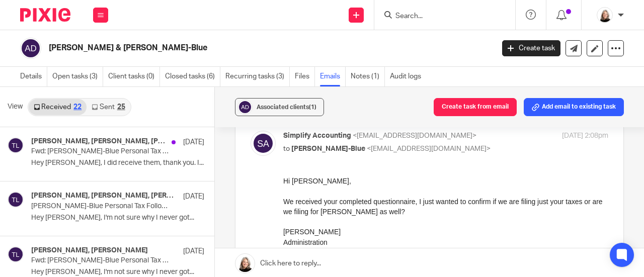
click at [118, 111] on link "Sent 25" at bounding box center [108, 107] width 43 height 16
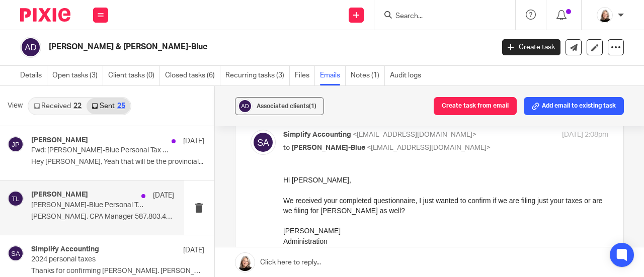
click at [107, 215] on p "Tayler Lloyd, CPA Manager 587.803.4227 ..." at bounding box center [102, 217] width 143 height 9
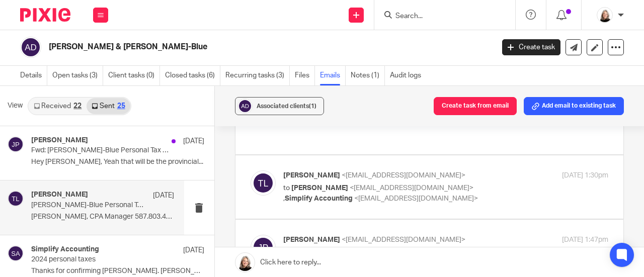
scroll to position [151, 0]
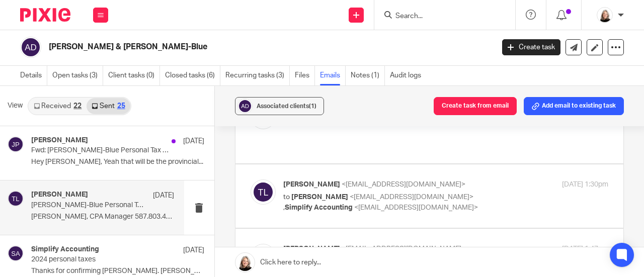
click at [358, 204] on span "<info@simplifyaccounting.ca>" at bounding box center [416, 207] width 124 height 7
checkbox input "true"
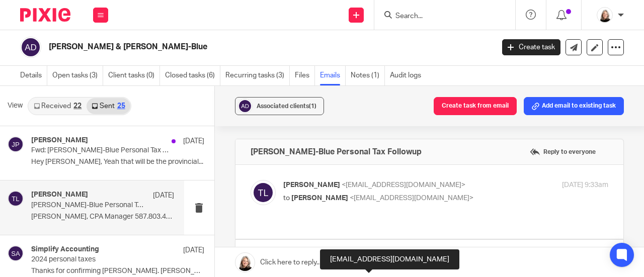
scroll to position [0, 0]
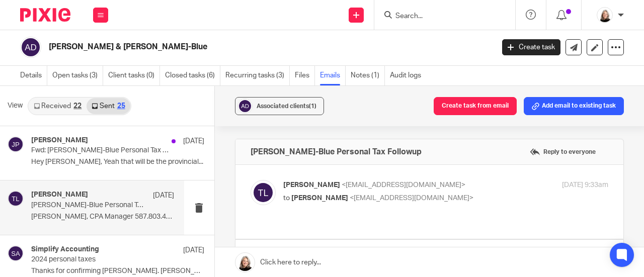
click at [356, 191] on div "Tayler Lloyd <tayler@simplifyaccounting.ca> to Devon Deschamps <devon.deschamps…" at bounding box center [391, 191] width 217 height 23
checkbox input "true"
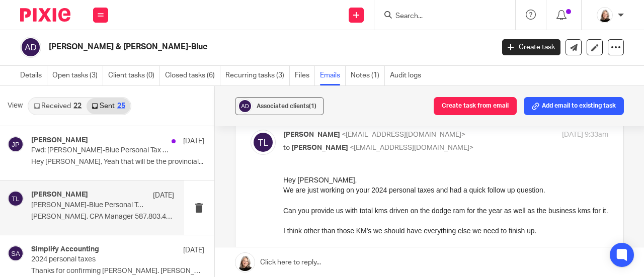
scroll to position [101, 0]
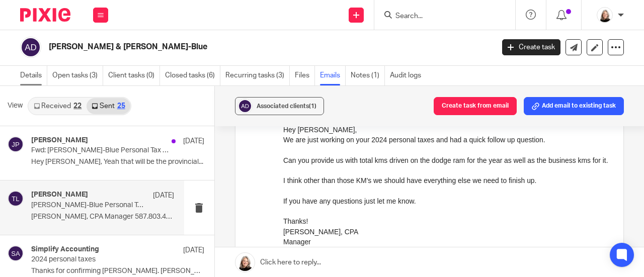
click at [39, 71] on link "Details" at bounding box center [33, 76] width 27 height 20
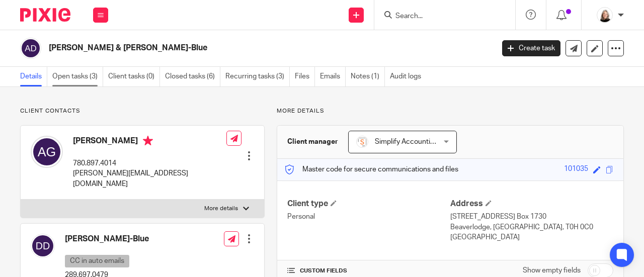
click at [70, 79] on link "Open tasks (3)" at bounding box center [77, 77] width 51 height 20
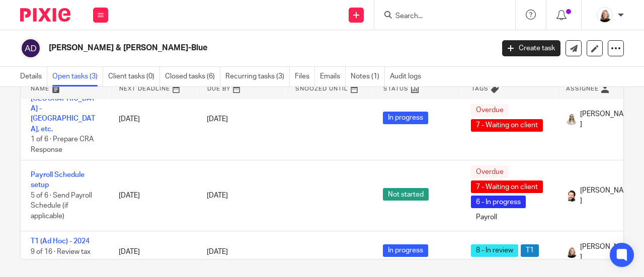
scroll to position [61, 0]
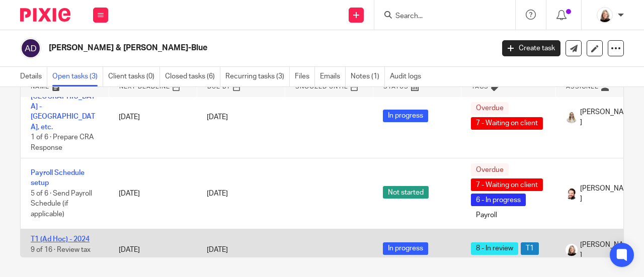
click at [53, 236] on link "T1 (Ad Hoc) - 2024" at bounding box center [60, 239] width 59 height 7
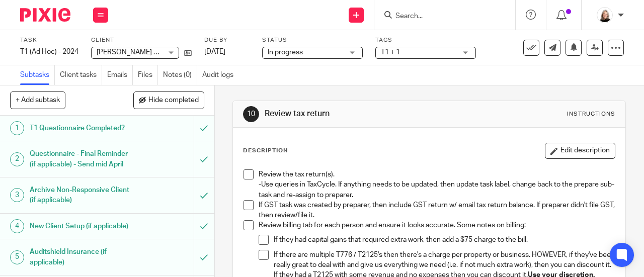
click at [251, 173] on li "Review the tax return(s). -Use queries in TaxCycle. If anything needs to be upd…" at bounding box center [430, 185] width 372 height 31
click at [246, 174] on span at bounding box center [249, 175] width 10 height 10
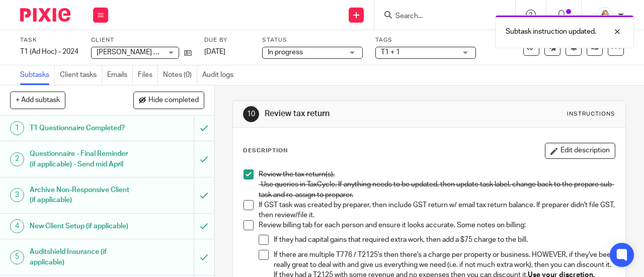
click at [246, 204] on span at bounding box center [249, 205] width 10 height 10
click at [244, 224] on span at bounding box center [249, 226] width 10 height 10
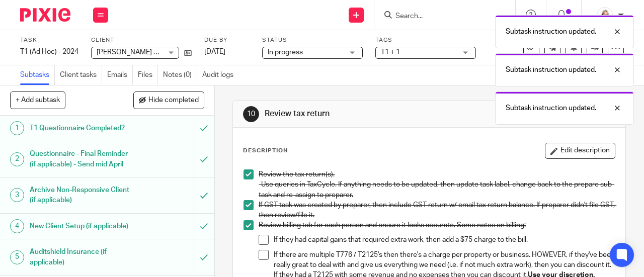
click at [263, 237] on span at bounding box center [264, 240] width 10 height 10
click at [260, 259] on span at bounding box center [264, 255] width 10 height 10
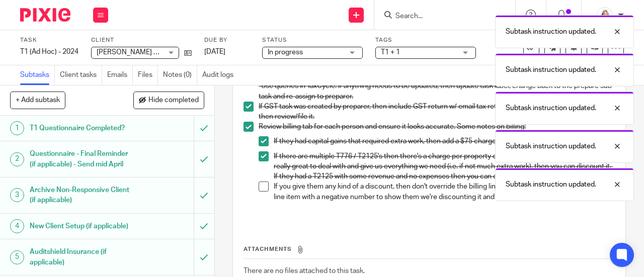
scroll to position [101, 0]
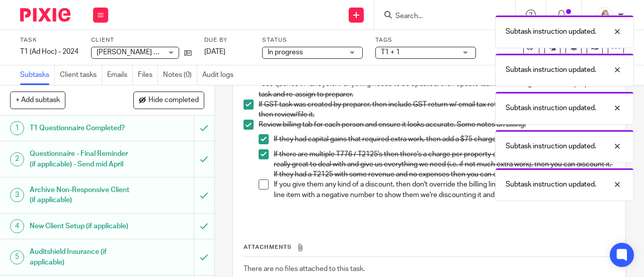
click at [259, 190] on span at bounding box center [264, 185] width 10 height 10
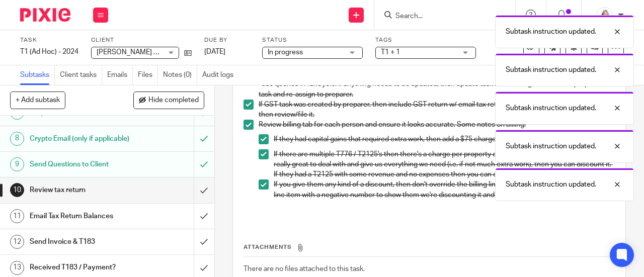
scroll to position [252, 0]
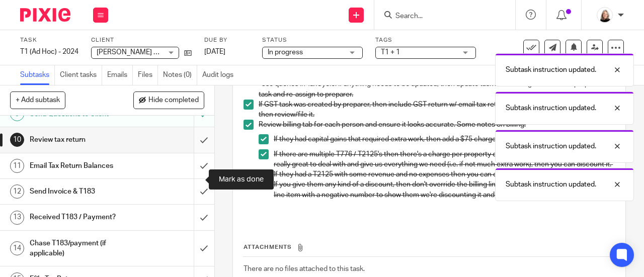
click at [196, 153] on input "submit" at bounding box center [107, 139] width 214 height 25
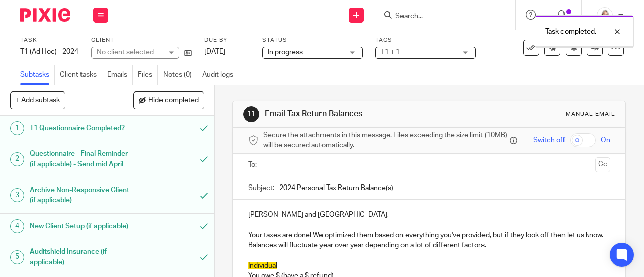
click at [309, 167] on input "text" at bounding box center [429, 166] width 325 height 12
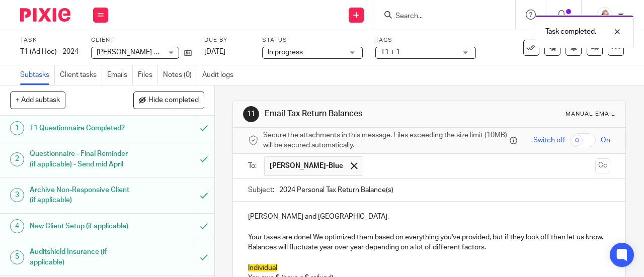
scroll to position [50, 0]
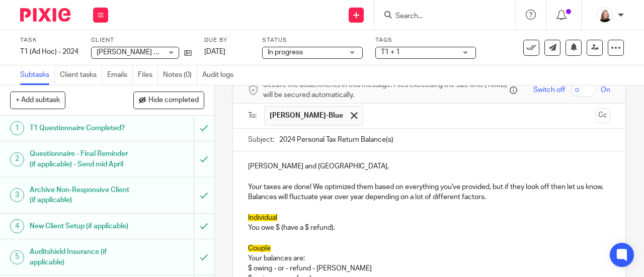
click at [383, 118] on input "text" at bounding box center [481, 116] width 224 height 20
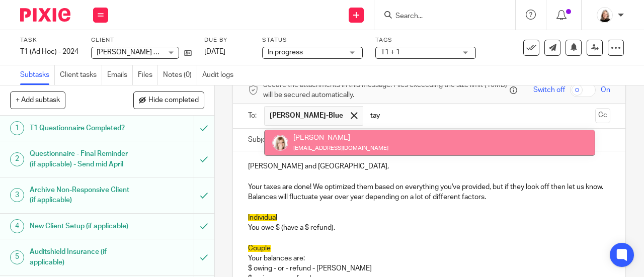
type input "tay"
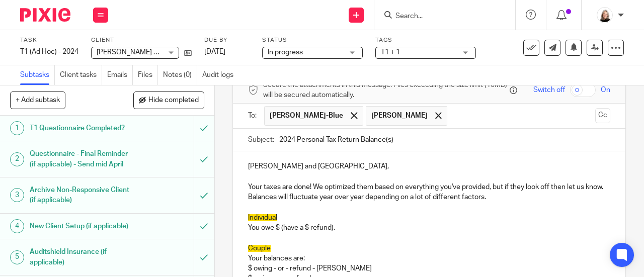
click at [478, 123] on input "text" at bounding box center [522, 116] width 139 height 20
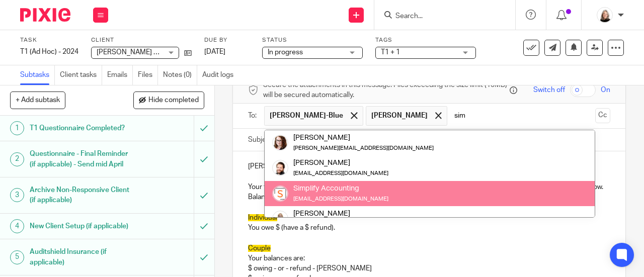
type input "sim"
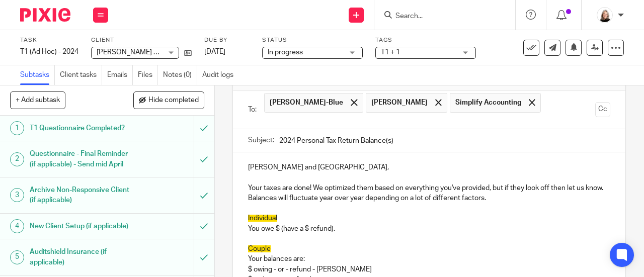
scroll to position [101, 0]
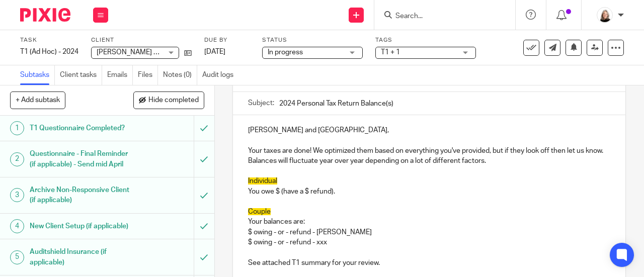
click at [325, 210] on p "Couple" at bounding box center [429, 212] width 362 height 10
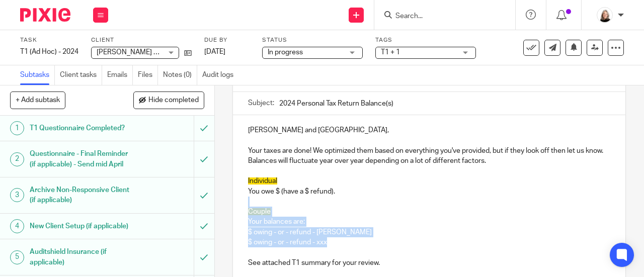
drag, startPoint x: 346, startPoint y: 249, endPoint x: 234, endPoint y: 206, distance: 120.1
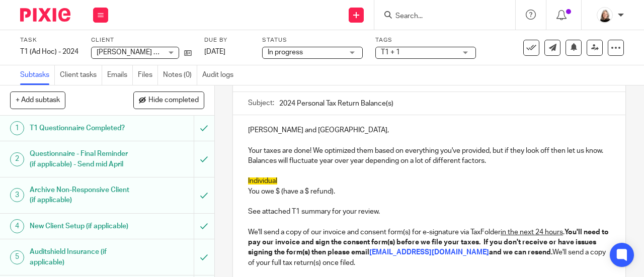
click at [282, 194] on p "You owe $ (have a $ refund)." at bounding box center [429, 192] width 362 height 10
click at [280, 193] on p "You owe $ (have a $ refund)." at bounding box center [429, 192] width 362 height 10
drag, startPoint x: 284, startPoint y: 187, endPoint x: 245, endPoint y: 187, distance: 39.3
click at [245, 187] on div "Adrienne and Devon, Your taxes are done! We optimized them based on everything …" at bounding box center [429, 277] width 393 height 324
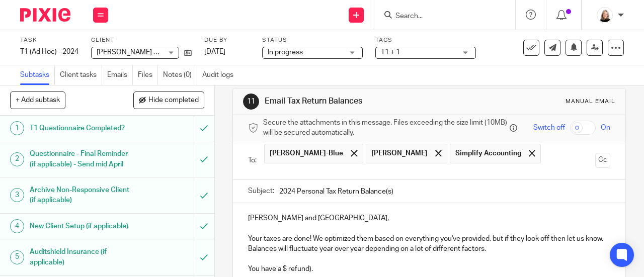
click at [282, 274] on p "You have a $ refund)." at bounding box center [429, 269] width 362 height 10
click at [331, 273] on p "You have a $6,775 refund)." at bounding box center [429, 269] width 362 height 10
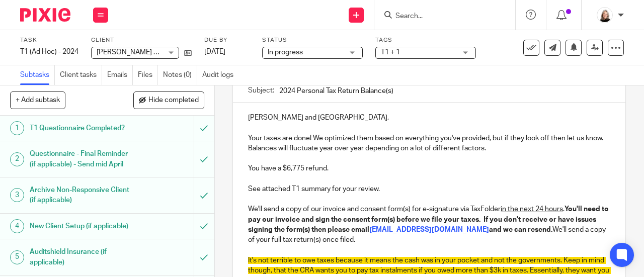
scroll to position [164, 0]
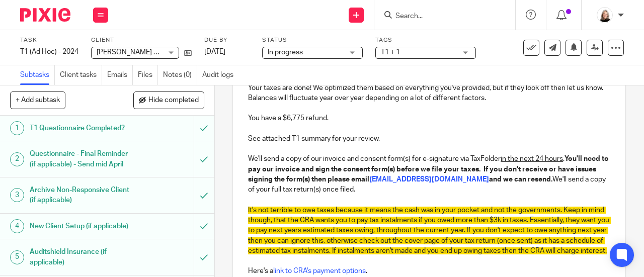
drag, startPoint x: 349, startPoint y: 268, endPoint x: 261, endPoint y: 236, distance: 94.0
click at [261, 236] on div "Adrienne and Devon, Your taxes are done! We optimized them based on everything …" at bounding box center [429, 209] width 393 height 314
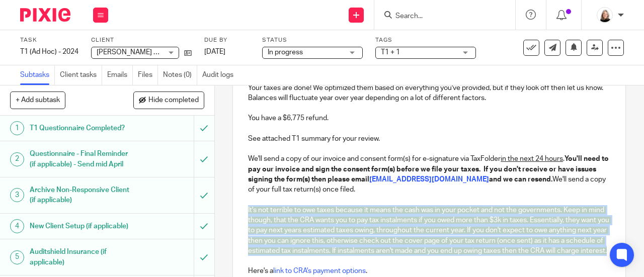
drag, startPoint x: 343, startPoint y: 262, endPoint x: 240, endPoint y: 208, distance: 116.4
click at [240, 208] on div "Adrienne and Devon, Your taxes are done! We optimized them based on everything …" at bounding box center [429, 209] width 393 height 314
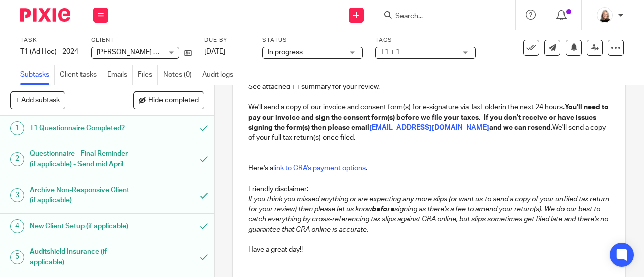
scroll to position [227, 0]
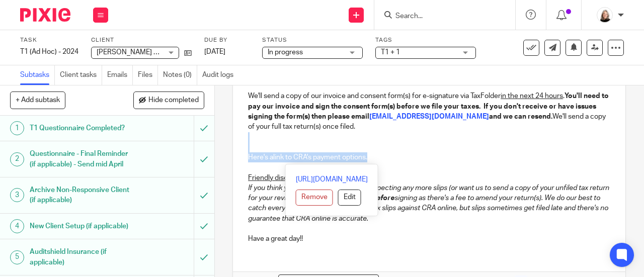
drag, startPoint x: 394, startPoint y: 161, endPoint x: 239, endPoint y: 139, distance: 156.1
click at [239, 139] on div "Adrienne and Devon, Your taxes are done! We optimized them based on everything …" at bounding box center [429, 120] width 393 height 262
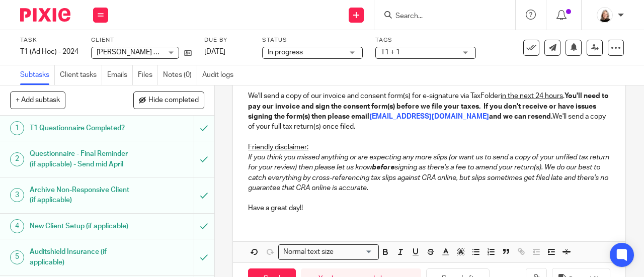
click at [461, 198] on p at bounding box center [429, 198] width 362 height 10
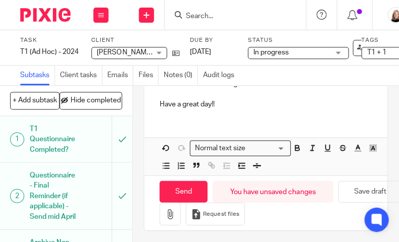
scroll to position [466, 0]
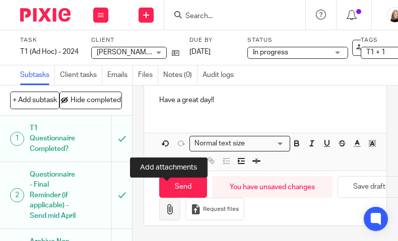
click at [165, 204] on icon "button" at bounding box center [170, 209] width 10 height 10
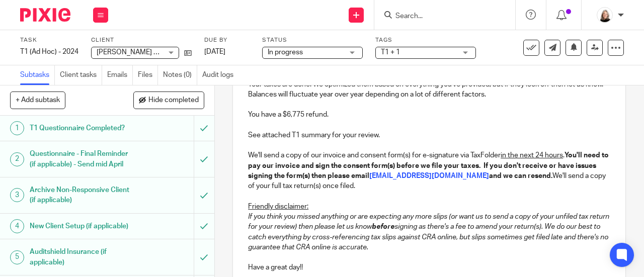
scroll to position [117, 0]
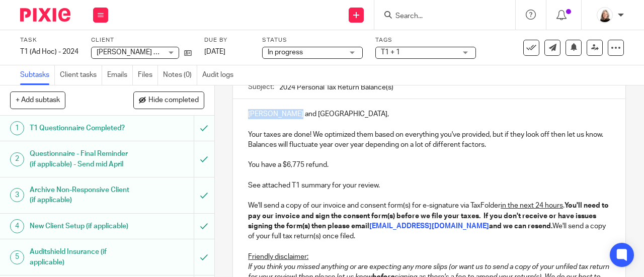
drag, startPoint x: 288, startPoint y: 116, endPoint x: 244, endPoint y: 116, distance: 44.8
click at [244, 116] on div "Adrienne and Devon, Your taxes are done! We optimized them based on everything …" at bounding box center [429, 215] width 393 height 232
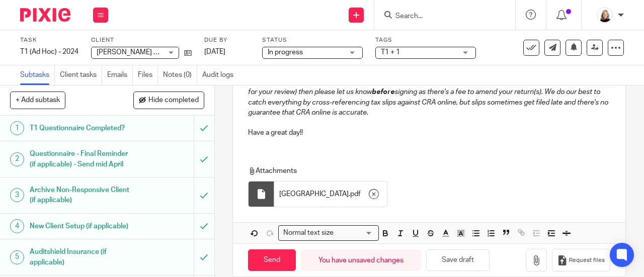
scroll to position [318, 0]
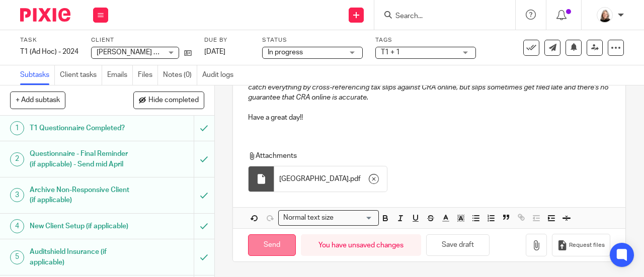
click at [267, 247] on input "Send" at bounding box center [272, 246] width 48 height 22
type input "Sent"
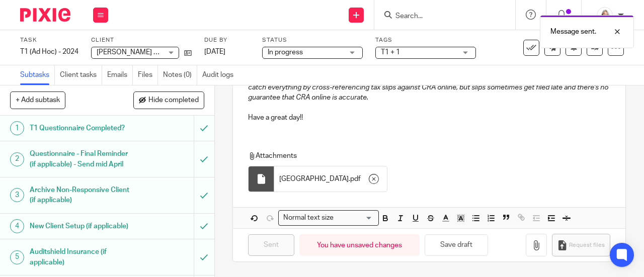
click at [439, 54] on span "T1 + 1" at bounding box center [419, 52] width 76 height 11
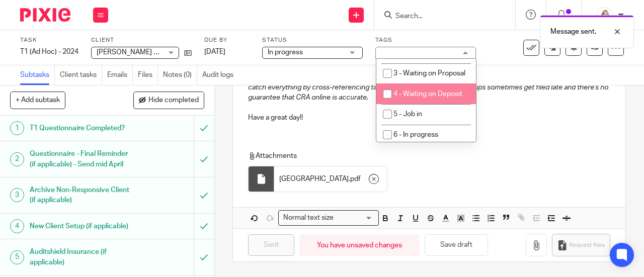
scroll to position [352, 0]
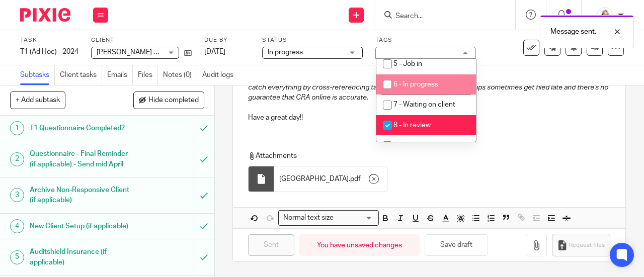
click at [429, 88] on span "6 - In progress" at bounding box center [416, 84] width 45 height 7
checkbox input "true"
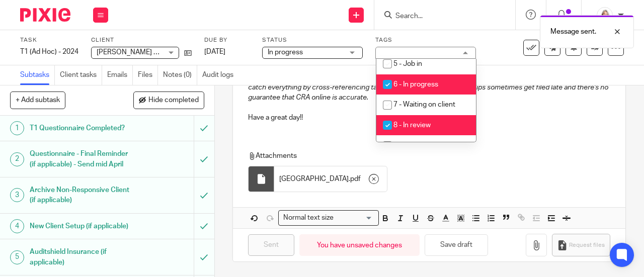
scroll to position [403, 0]
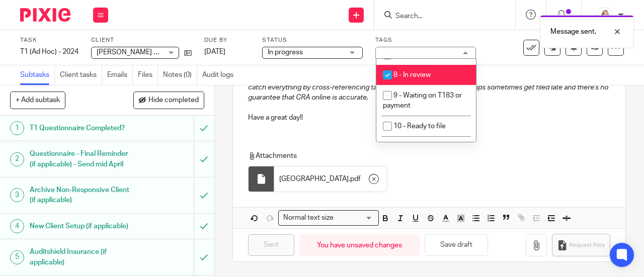
click at [434, 86] on li "8 - In review" at bounding box center [427, 75] width 100 height 21
checkbox input "false"
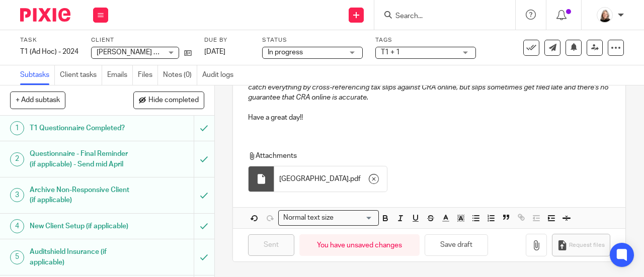
click at [514, 73] on div "Subtasks Client tasks Emails Files Notes (0) Audit logs" at bounding box center [322, 75] width 644 height 20
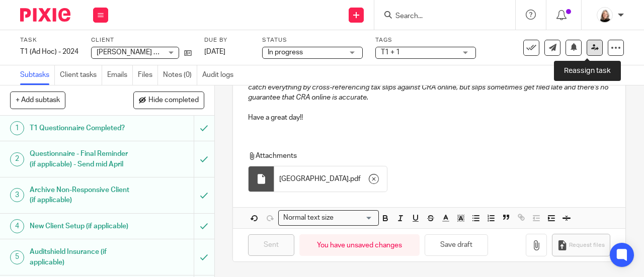
click at [592, 47] on icon at bounding box center [596, 48] width 8 height 8
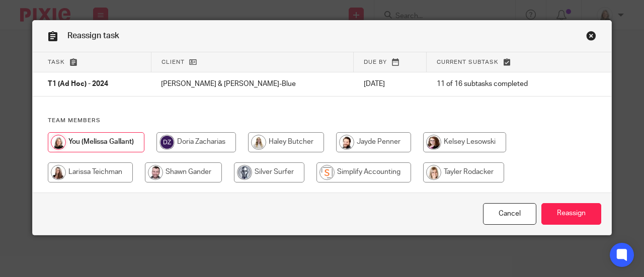
click at [348, 166] on input "radio" at bounding box center [364, 173] width 95 height 20
radio input "true"
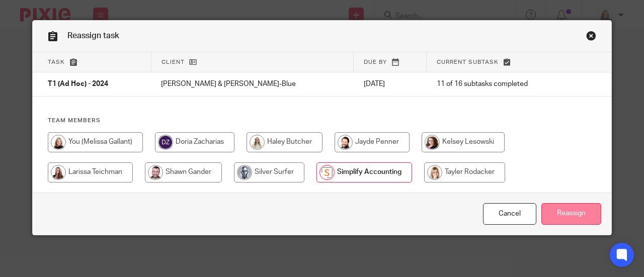
click at [554, 211] on input "Reassign" at bounding box center [572, 214] width 60 height 22
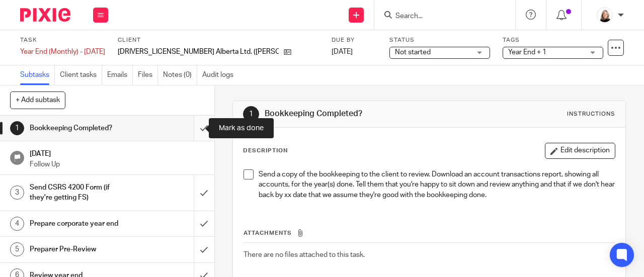
click at [196, 127] on input "submit" at bounding box center [107, 128] width 214 height 25
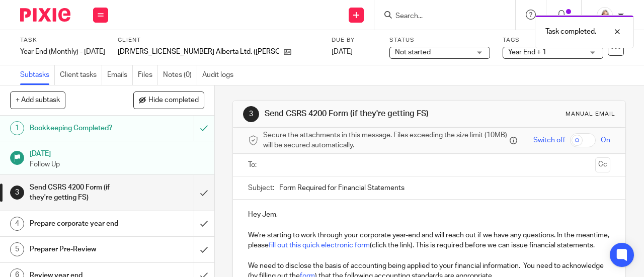
click at [406, 50] on span "Not started" at bounding box center [433, 52] width 76 height 11
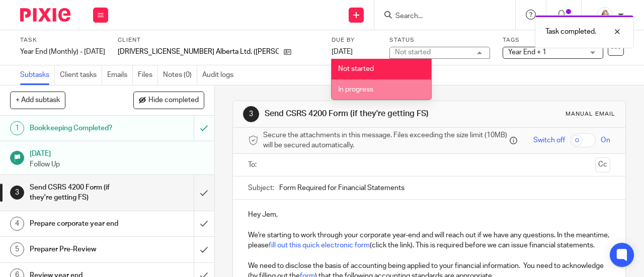
click at [392, 87] on li "In progress" at bounding box center [382, 90] width 100 height 21
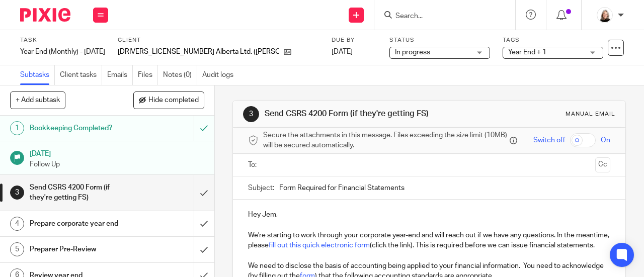
click at [508, 51] on span "Year End + 1" at bounding box center [546, 52] width 76 height 11
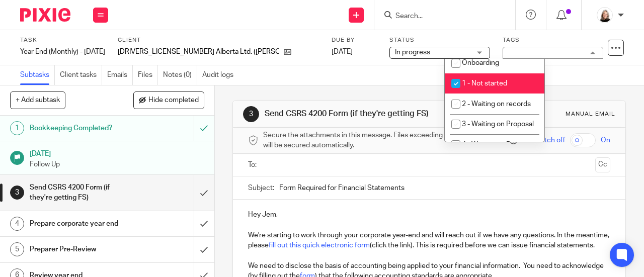
scroll to position [252, 0]
click at [498, 85] on span "1 - Not started" at bounding box center [484, 83] width 45 height 7
checkbox input "false"
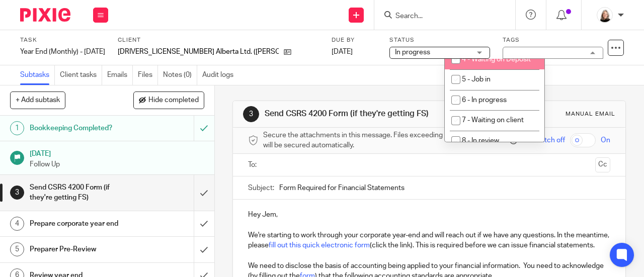
scroll to position [352, 0]
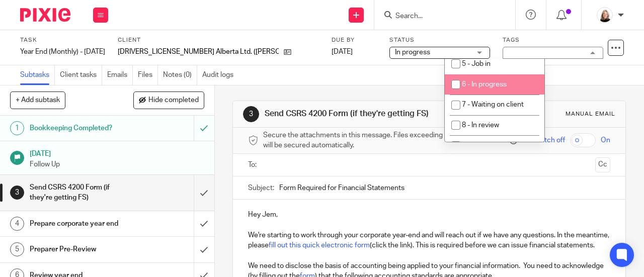
click at [501, 88] on span "6 - In progress" at bounding box center [484, 84] width 45 height 7
checkbox input "true"
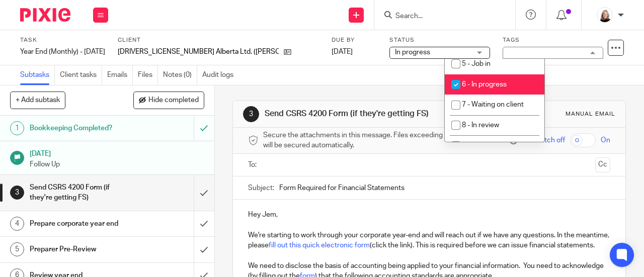
drag, startPoint x: 521, startPoint y: 228, endPoint x: 530, endPoint y: 216, distance: 14.8
click at [521, 228] on p at bounding box center [429, 225] width 362 height 10
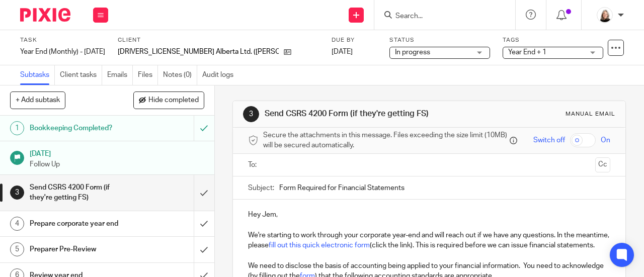
click at [323, 168] on input "text" at bounding box center [429, 166] width 325 height 12
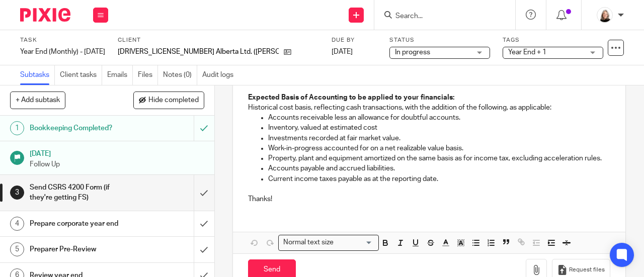
scroll to position [248, 0]
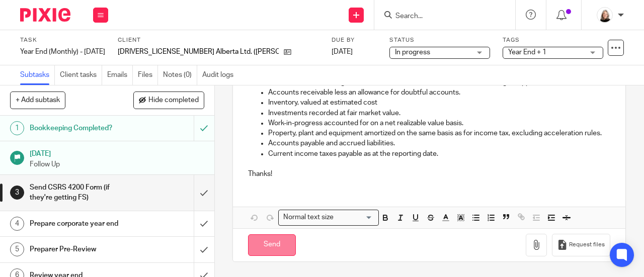
click at [283, 247] on input "Send" at bounding box center [272, 246] width 48 height 22
type input "Sent"
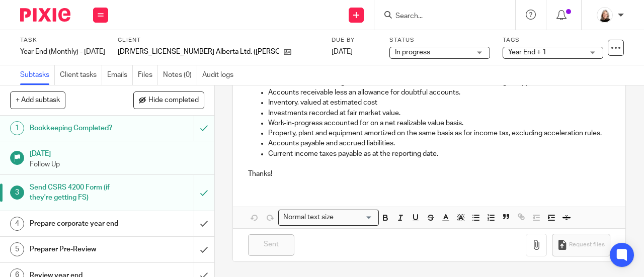
click at [124, 224] on h1 "Prepare corporate year end" at bounding box center [81, 223] width 103 height 15
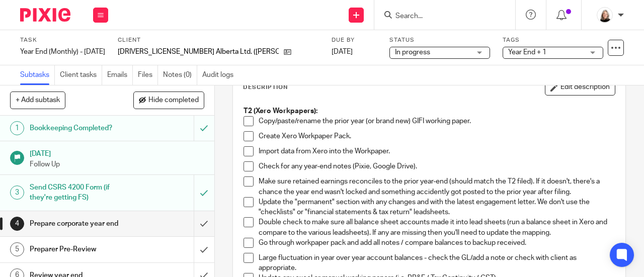
scroll to position [50, 0]
